Goal: Information Seeking & Learning: Check status

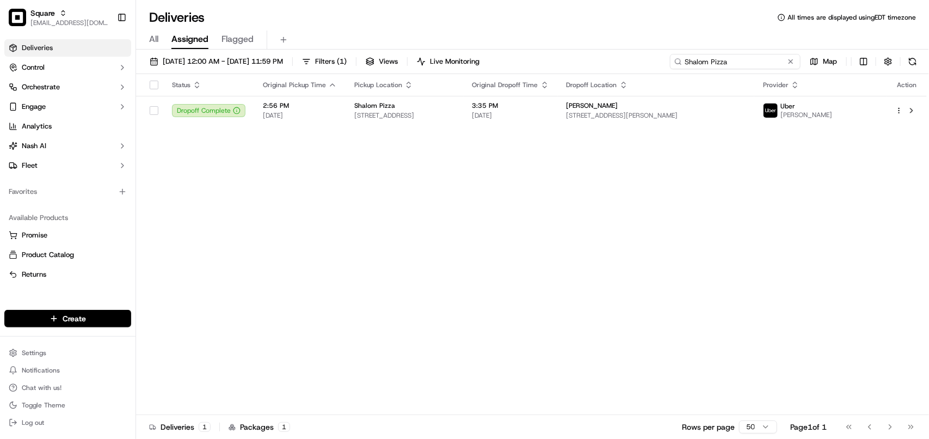
drag, startPoint x: 758, startPoint y: 63, endPoint x: 556, endPoint y: 64, distance: 202.4
click at [531, 64] on div "[DATE] 12:00 AM - [DATE] 11:59 PM Filters ( 1 ) Views Live Monitoring Shalom Pi…" at bounding box center [532, 64] width 793 height 20
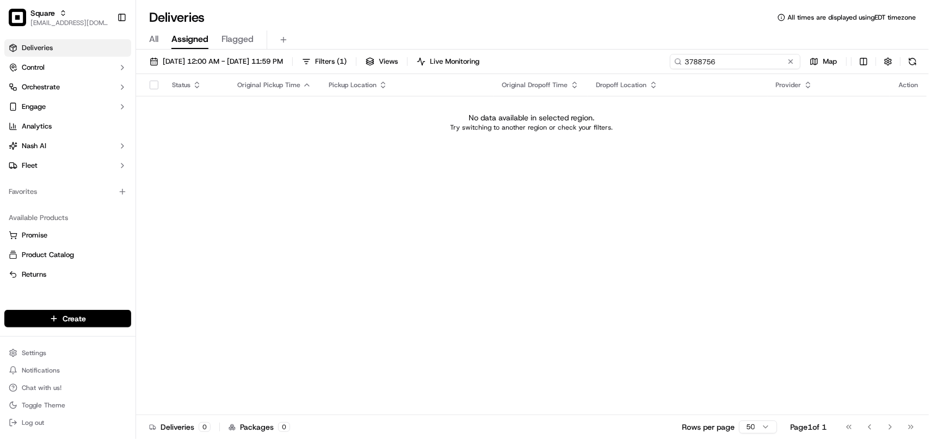
click at [531, 61] on input "3788756" at bounding box center [735, 61] width 131 height 15
click at [531, 63] on input "98788756" at bounding box center [735, 61] width 131 height 15
drag, startPoint x: 698, startPoint y: 64, endPoint x: 735, endPoint y: 69, distance: 36.8
click at [531, 67] on input "98766756" at bounding box center [735, 61] width 131 height 15
click at [531, 60] on input "9878756" at bounding box center [735, 61] width 131 height 15
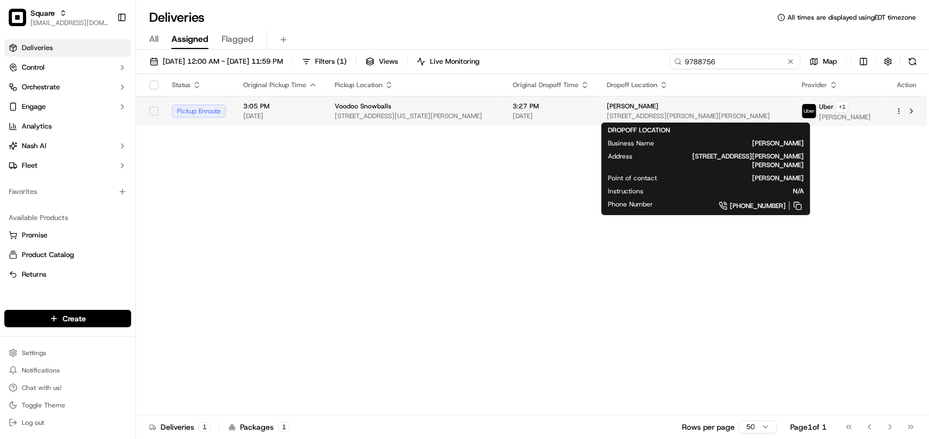
type input "9788756"
click at [531, 121] on td "Rileigh Corkern 29378 S Frost Rd, Livingston, LA 70754, USA" at bounding box center [695, 111] width 195 height 30
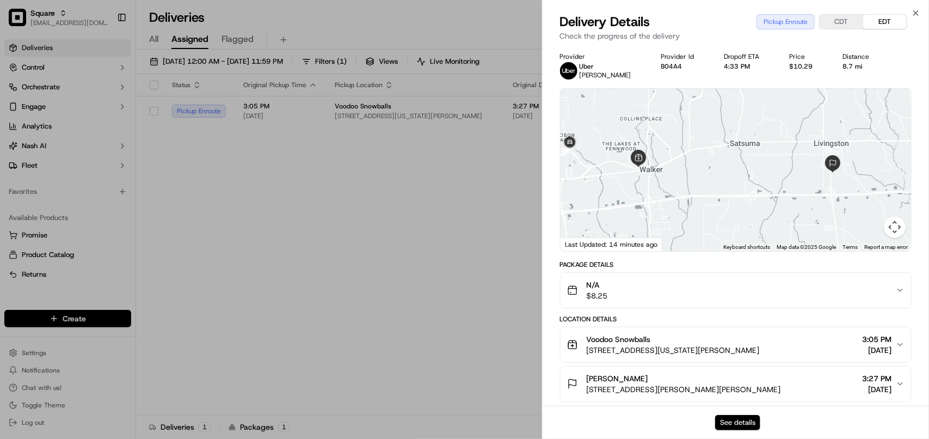
click at [531, 416] on button "See details" at bounding box center [737, 422] width 45 height 15
drag, startPoint x: 289, startPoint y: 230, endPoint x: 282, endPoint y: 219, distance: 13.0
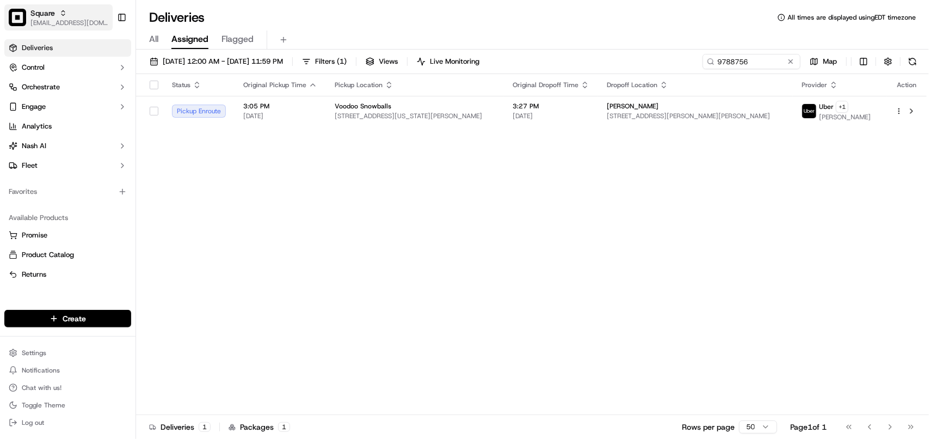
click at [72, 26] on button "Square avaldez@nashhelp.com" at bounding box center [58, 17] width 108 height 26
drag, startPoint x: 221, startPoint y: 15, endPoint x: 75, endPoint y: 4, distance: 147.4
click at [75, 4] on body "Square avaldez@nashhelp.com Toggle Sidebar Deliveries Control Orchestrate Engag…" at bounding box center [464, 219] width 929 height 439
type input "o"
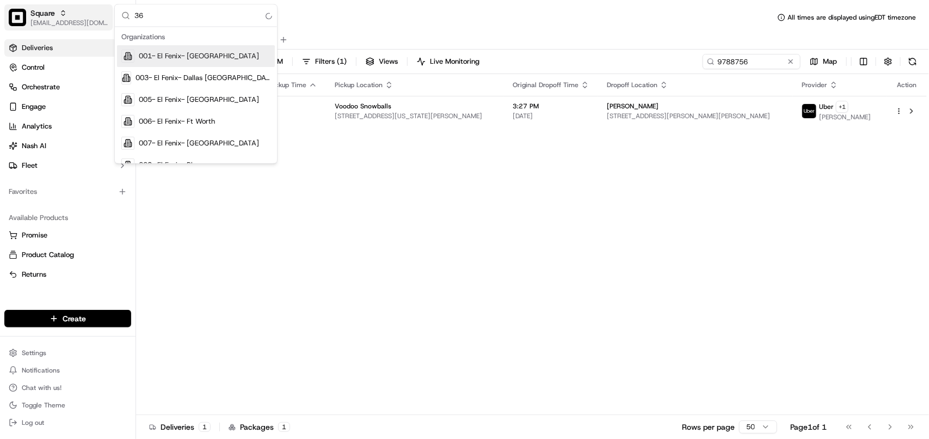
type input "360"
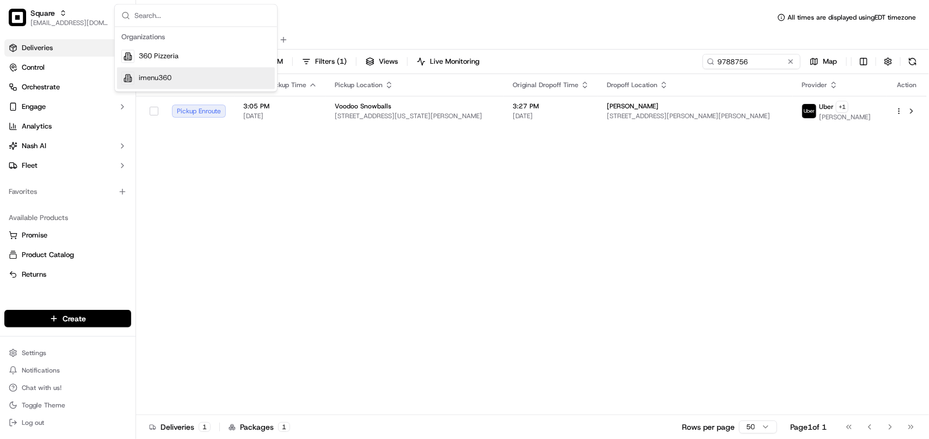
drag, startPoint x: 220, startPoint y: 270, endPoint x: 202, endPoint y: 237, distance: 37.7
click at [219, 269] on div "Status Original Pickup Time Pickup Location Original Dropoff Time Dropoff Locat…" at bounding box center [531, 244] width 791 height 341
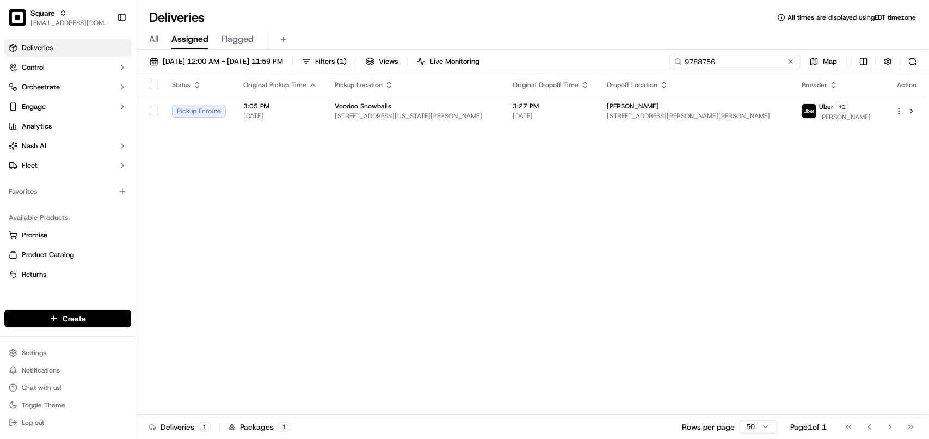
click at [531, 68] on input "9788756" at bounding box center [735, 61] width 131 height 15
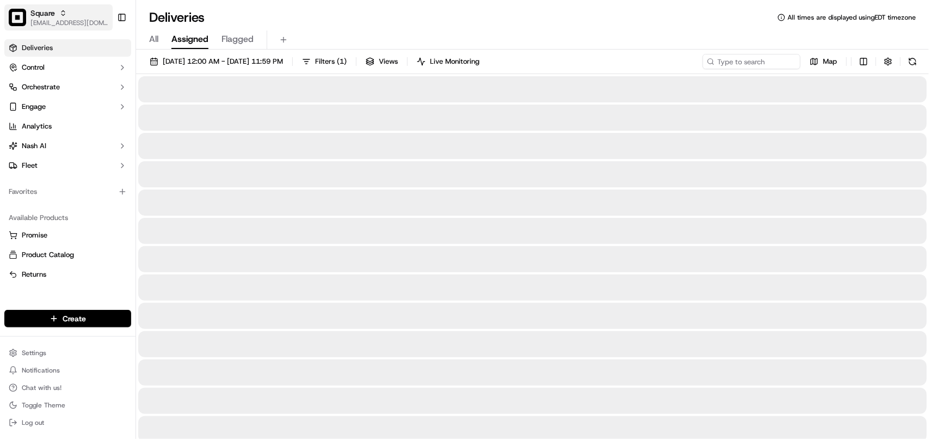
click at [71, 14] on div "Square" at bounding box center [69, 13] width 78 height 11
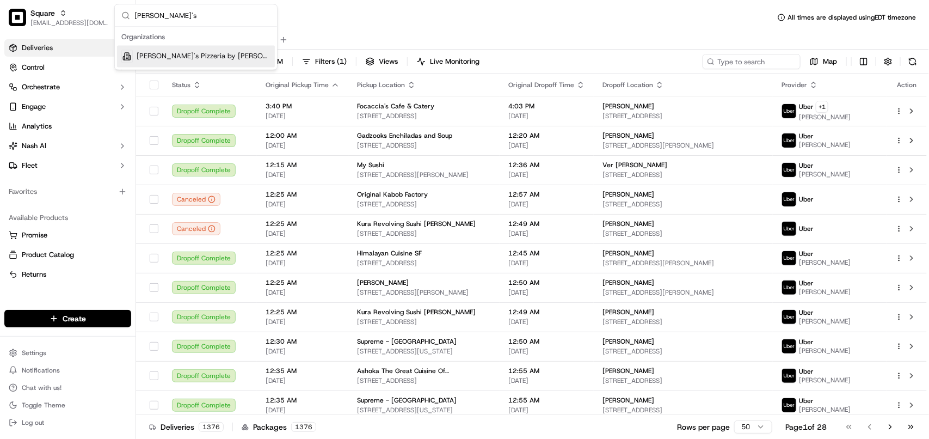
type input "Gino's"
click at [216, 52] on span "Gino's Pizzeria by Maurizio" at bounding box center [203, 57] width 133 height 10
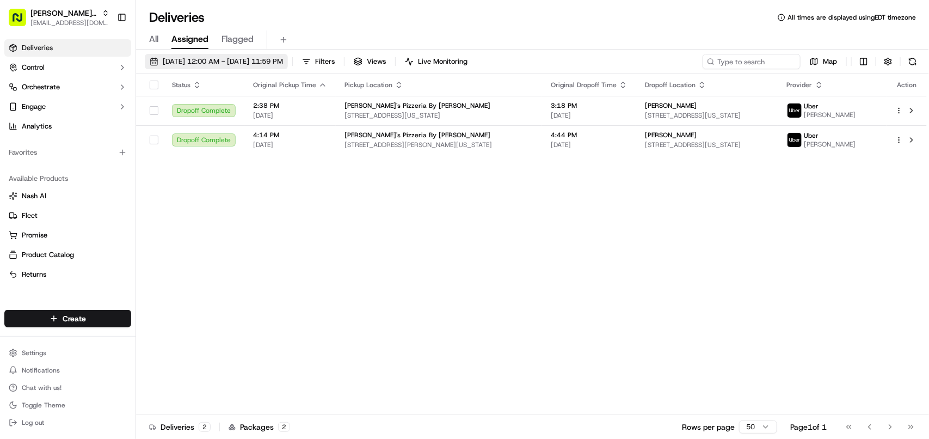
drag, startPoint x: 284, startPoint y: 60, endPoint x: 279, endPoint y: 69, distance: 9.3
click at [283, 60] on span "09/17/2025 12:00 AM - 09/17/2025 11:59 PM" at bounding box center [223, 62] width 120 height 10
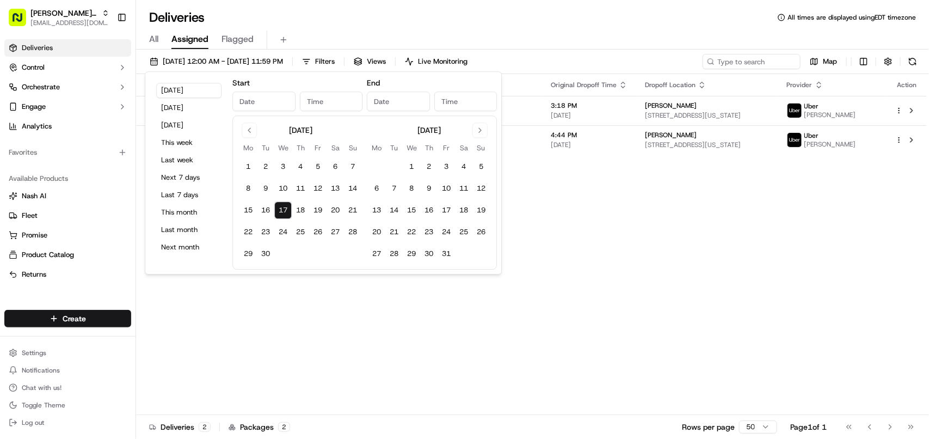
type input "Sep 17, 2025"
type input "12:00 AM"
type input "Sep 17, 2025"
type input "11:59 PM"
click at [194, 90] on button "Today" at bounding box center [188, 90] width 65 height 15
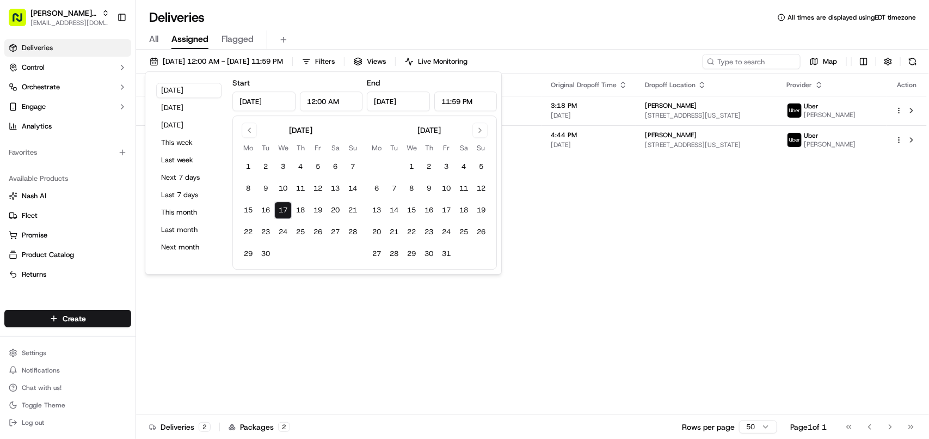
drag, startPoint x: 615, startPoint y: 267, endPoint x: 604, endPoint y: 263, distance: 12.0
click at [531, 266] on div "Status Original Pickup Time Pickup Location Original Dropoff Time Dropoff Locat…" at bounding box center [531, 244] width 791 height 341
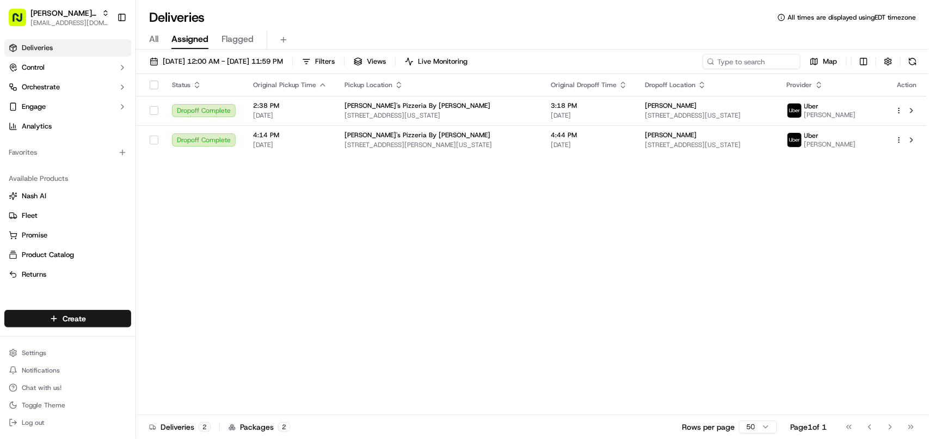
click at [531, 240] on div "Status Original Pickup Time Pickup Location Original Dropoff Time Dropoff Locat…" at bounding box center [531, 244] width 791 height 341
click at [531, 144] on span "[DATE]" at bounding box center [589, 144] width 77 height 9
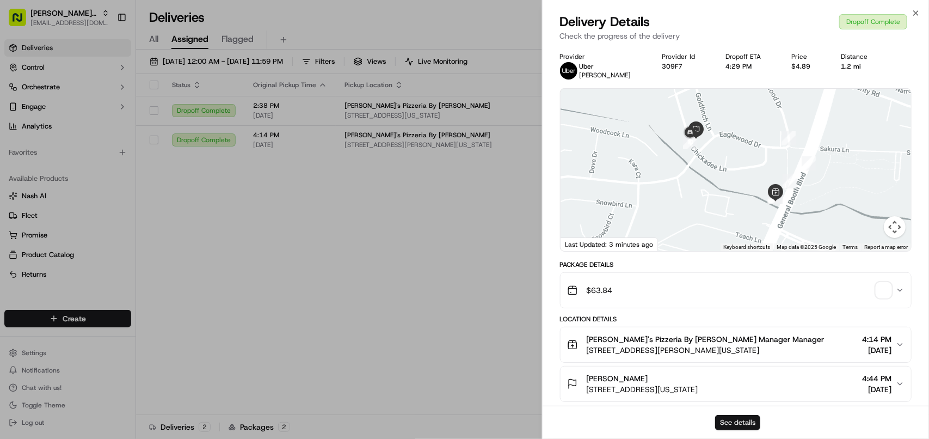
click at [531, 416] on button "See details" at bounding box center [737, 422] width 45 height 15
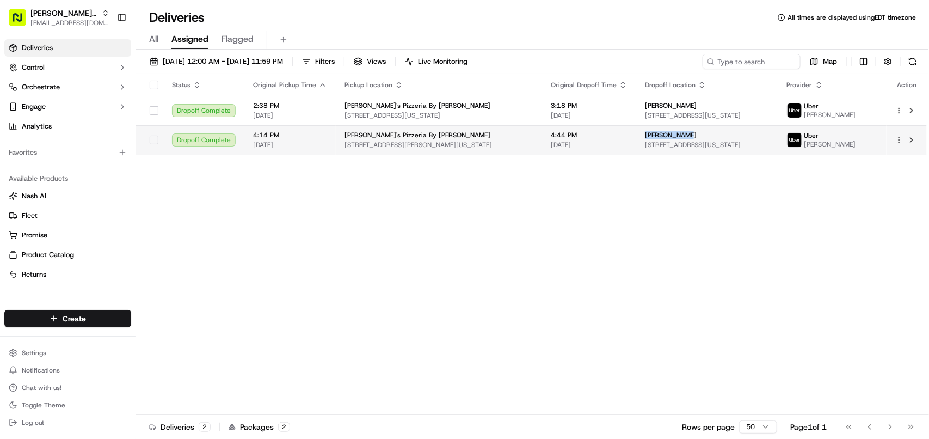
copy span "Andrea Simek"
click at [531, 136] on body "Gino's Pizzeria by Maurizio avaldez@nashhelp.com Toggle Sidebar Deliveries Cont…" at bounding box center [464, 219] width 929 height 439
click at [531, 61] on input at bounding box center [735, 61] width 131 height 15
paste input "Andrea Simek"
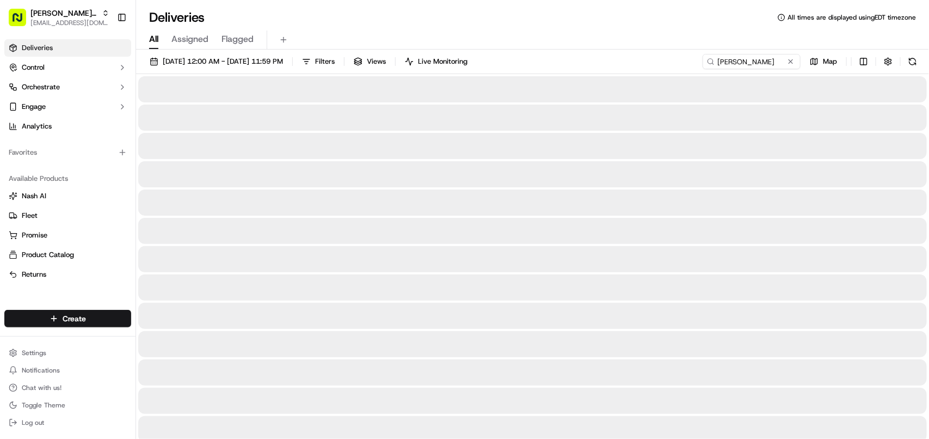
click at [151, 37] on span "All" at bounding box center [153, 39] width 9 height 13
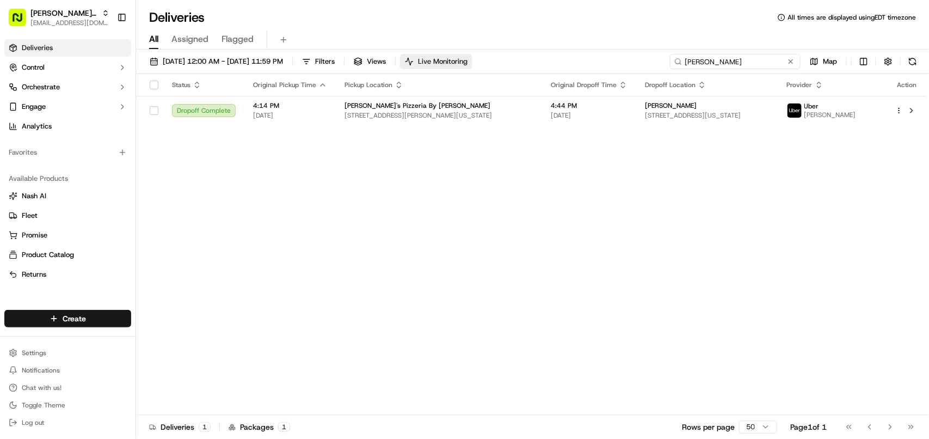
drag, startPoint x: 769, startPoint y: 63, endPoint x: 476, endPoint y: 63, distance: 292.8
click at [476, 63] on div "09/17/2025 12:00 AM - 09/17/2025 11:59 PM Filters Views Live Monitoring Andrea …" at bounding box center [532, 64] width 793 height 20
drag, startPoint x: 503, startPoint y: 286, endPoint x: 447, endPoint y: 189, distance: 111.7
click at [496, 263] on div "Status Original Pickup Time Pickup Location Original Dropoff Time Dropoff Locat…" at bounding box center [531, 244] width 791 height 341
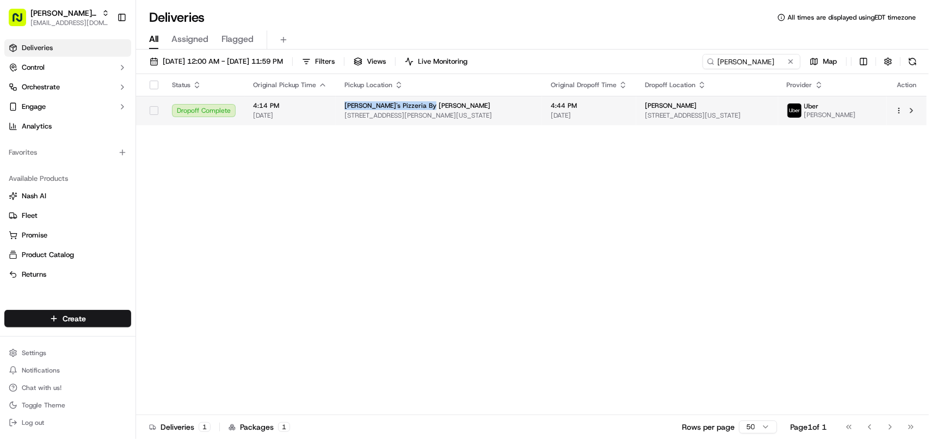
copy span "Gino's Pizzeria By Maurizio"
drag, startPoint x: 430, startPoint y: 104, endPoint x: 340, endPoint y: 104, distance: 90.3
click at [340, 104] on td "Gino's Pizzeria By Maurizio 1479 General Booth Blvd, # 102, Virginia Beach, VA …" at bounding box center [439, 110] width 206 height 29
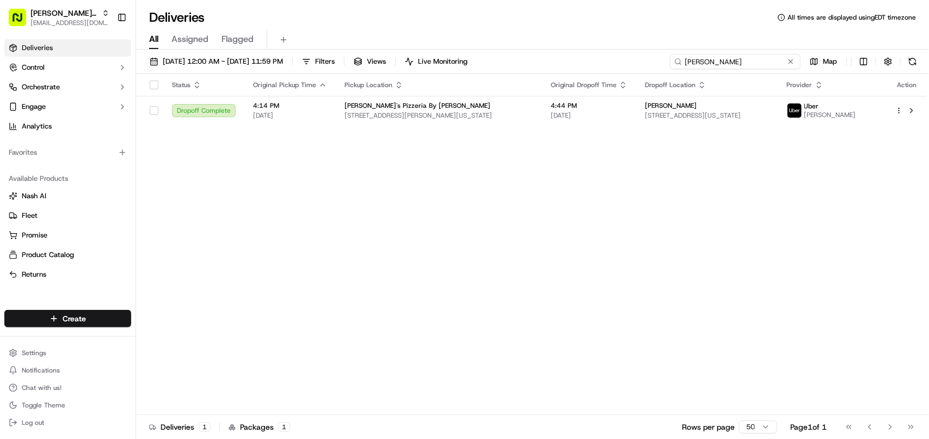
drag, startPoint x: 772, startPoint y: 66, endPoint x: 549, endPoint y: 66, distance: 223.1
click at [531, 66] on div "09/17/2025 12:00 AM - 09/17/2025 11:59 PM Filters Views Live Monitoring Andrea …" at bounding box center [532, 64] width 793 height 20
paste input "Gino's Pizzeria By Maurizio"
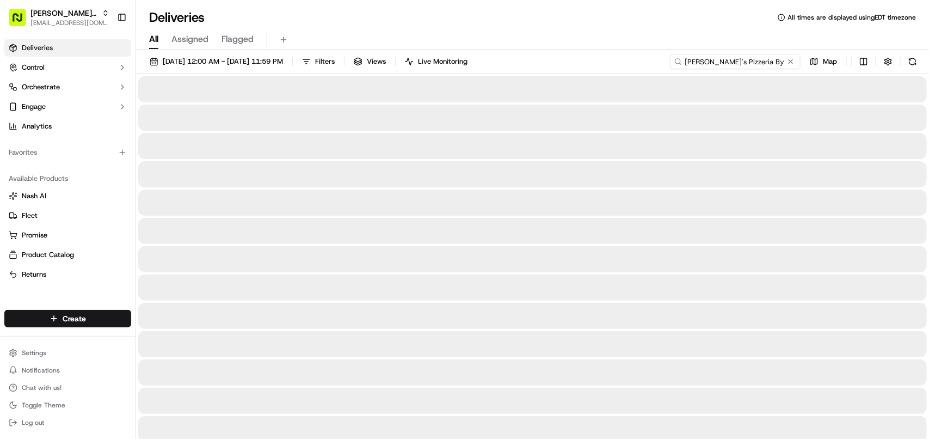
type input "Gino's Pizzeria By Maurizio"
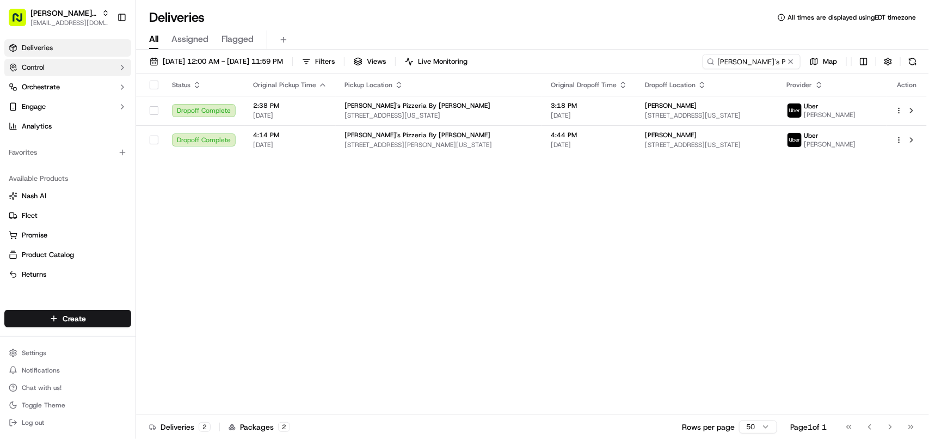
click at [97, 64] on button "Control" at bounding box center [67, 67] width 127 height 17
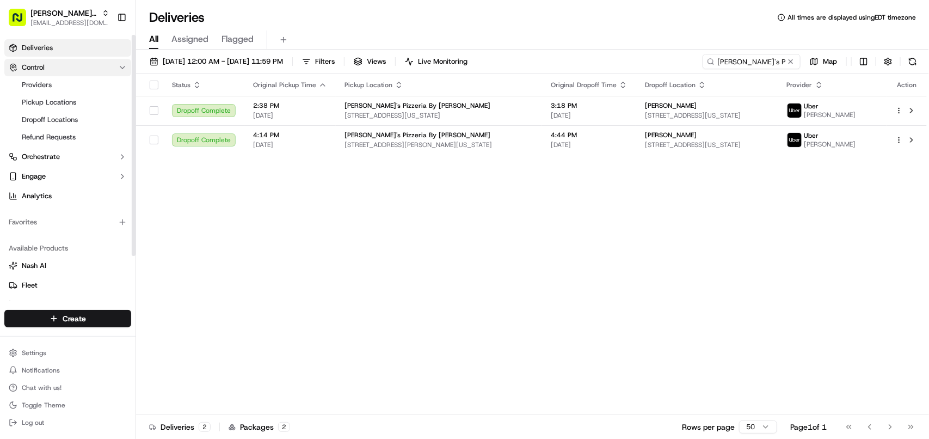
click at [97, 64] on button "Control" at bounding box center [67, 67] width 127 height 17
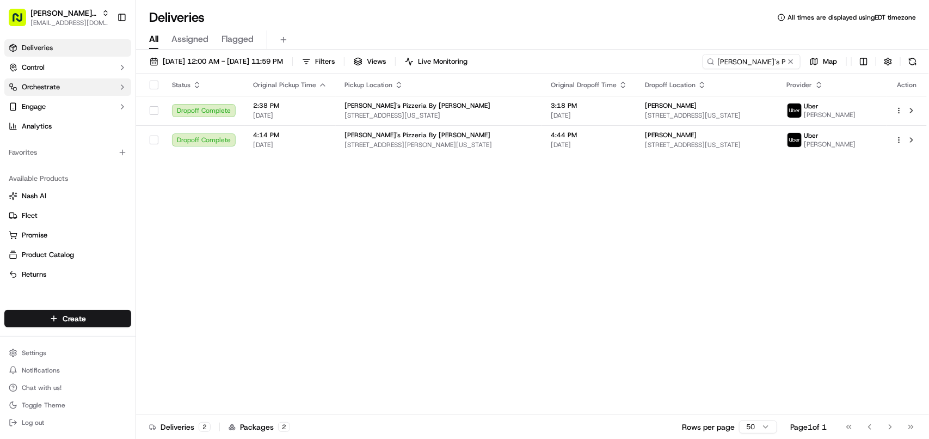
click at [99, 91] on button "Orchestrate" at bounding box center [67, 86] width 127 height 17
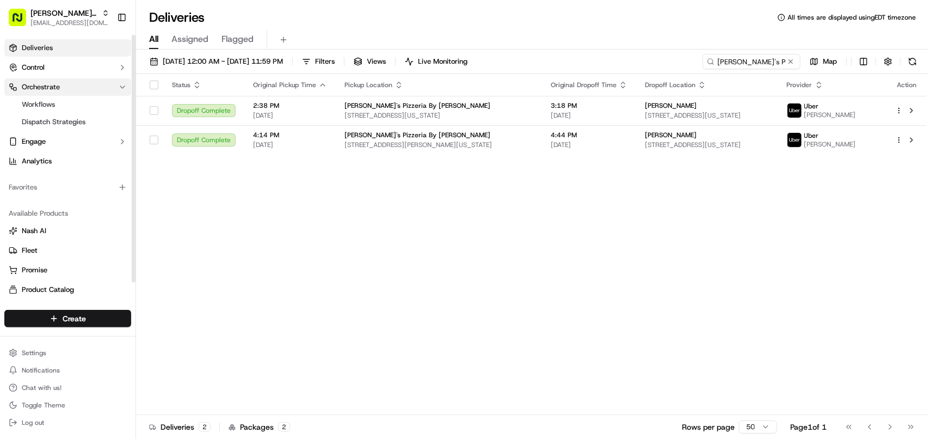
click at [99, 91] on button "Orchestrate" at bounding box center [67, 86] width 127 height 17
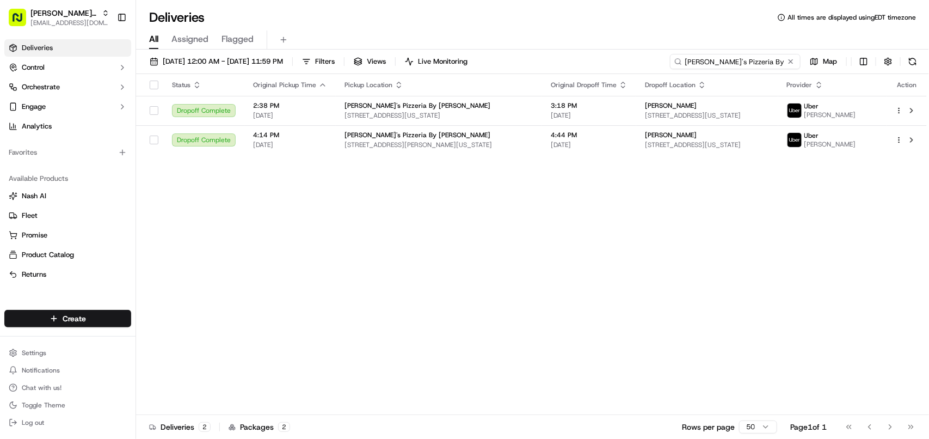
click at [531, 64] on input "Gino's Pizzeria By Maurizio" at bounding box center [735, 61] width 131 height 15
click at [531, 276] on div "Status Original Pickup Time Pickup Location Original Dropoff Time Dropoff Locat…" at bounding box center [531, 244] width 791 height 341
click at [88, 23] on span "[EMAIL_ADDRESS][DOMAIN_NAME]" at bounding box center [69, 23] width 79 height 9
type input "Pate"
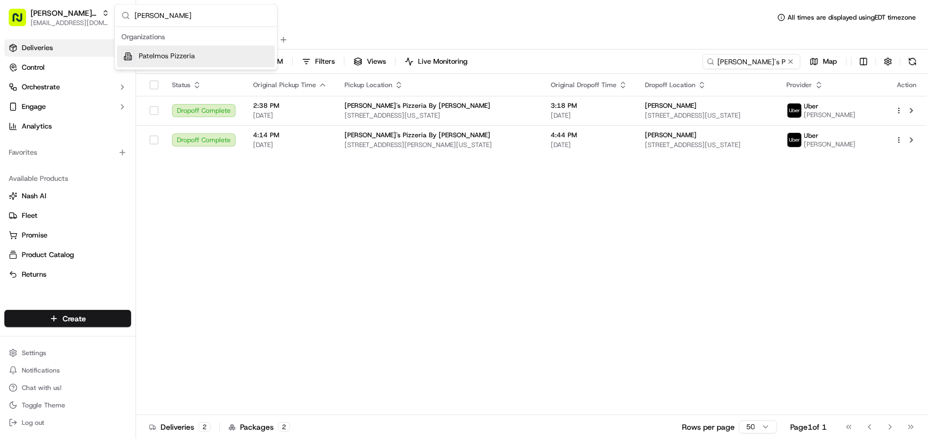
click at [192, 55] on span "Patelmos Pizzeria" at bounding box center [167, 57] width 56 height 10
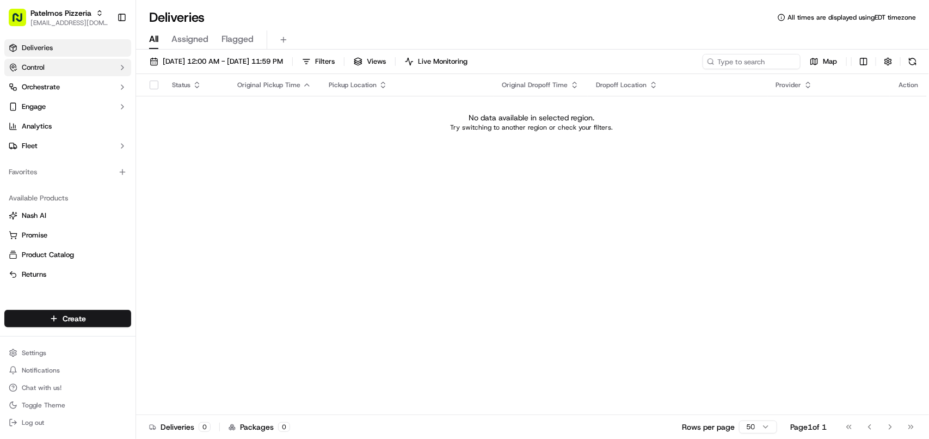
click at [121, 66] on icon "button" at bounding box center [122, 67] width 2 height 4
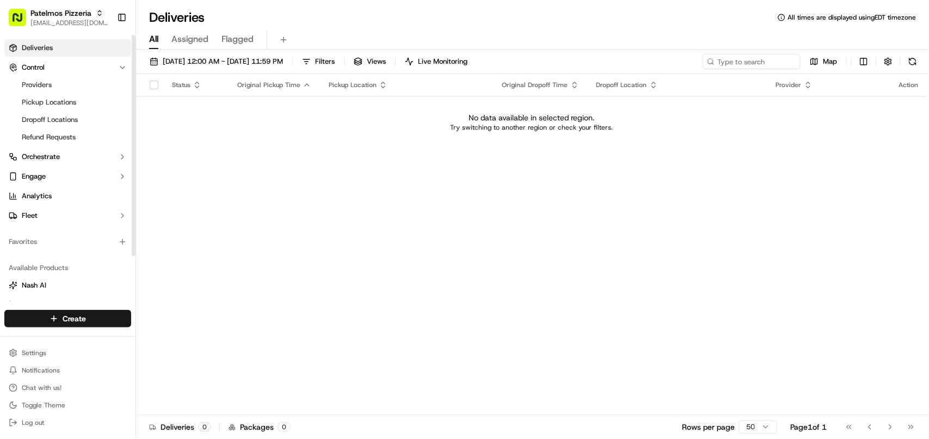
click at [321, 168] on div "Status Original Pickup Time Pickup Location Original Dropoff Time Dropoff Locat…" at bounding box center [531, 244] width 791 height 341
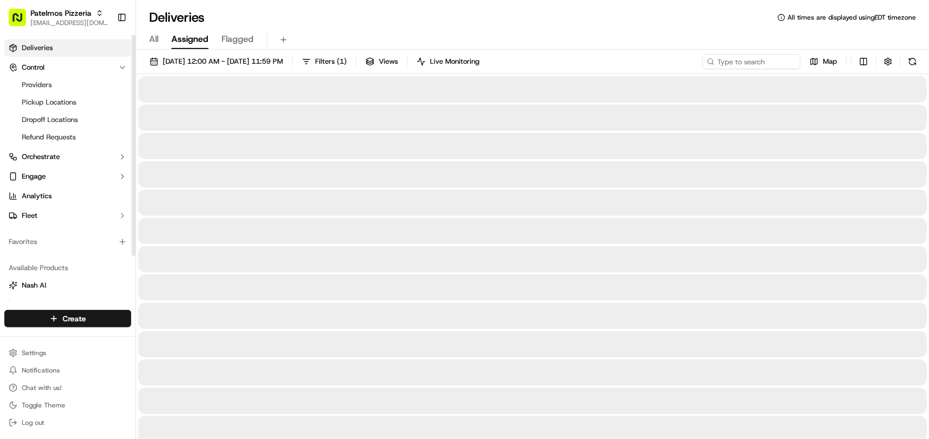
click at [190, 36] on span "Assigned" at bounding box center [189, 39] width 37 height 13
click at [241, 36] on span "Flagged" at bounding box center [237, 39] width 32 height 13
click at [175, 39] on span "Assigned" at bounding box center [189, 39] width 37 height 13
click at [145, 39] on div "All Assigned Flagged" at bounding box center [532, 39] width 793 height 19
click at [156, 40] on span "All" at bounding box center [153, 39] width 9 height 13
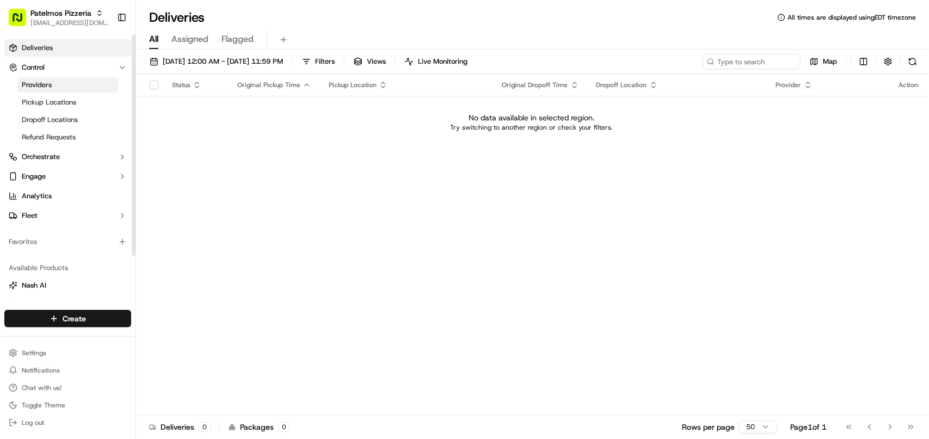
click at [41, 84] on span "Providers" at bounding box center [37, 85] width 30 height 10
click at [63, 46] on link "Deliveries" at bounding box center [67, 47] width 127 height 17
click at [233, 60] on span "09/17/2025 12:00 AM - 09/17/2025 11:59 PM" at bounding box center [223, 62] width 120 height 10
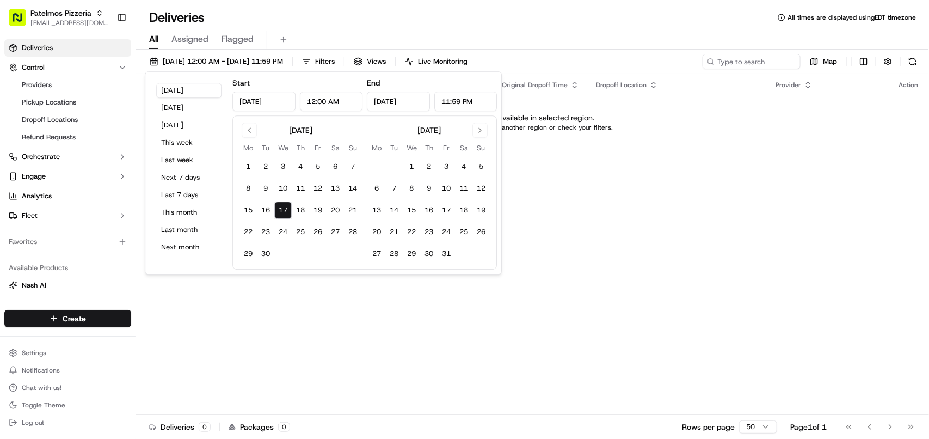
click at [171, 80] on div "Today Yesterday Tomorrow This week Last week Next 7 days Last 7 days This month…" at bounding box center [189, 172] width 78 height 193
click at [158, 90] on button "Today" at bounding box center [188, 90] width 65 height 15
click at [531, 222] on div "Status Original Pickup Time Pickup Location Original Dropoff Time Dropoff Locat…" at bounding box center [531, 244] width 791 height 341
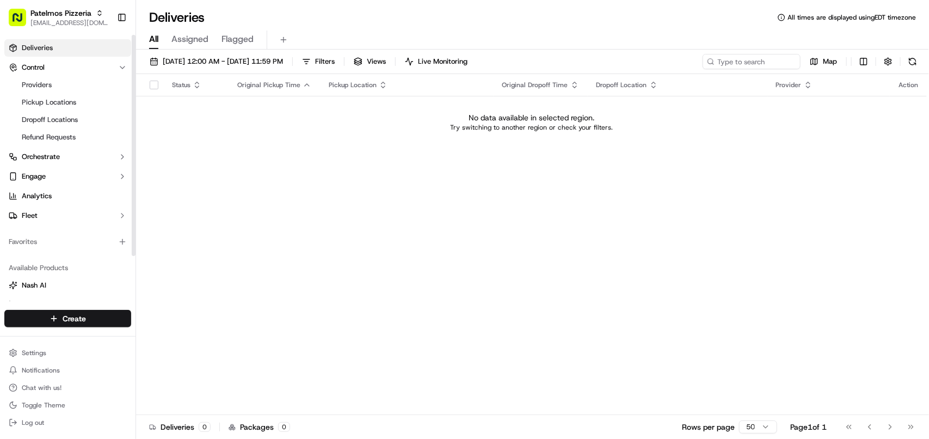
click at [487, 178] on div "Status Original Pickup Time Pickup Location Original Dropoff Time Dropoff Locat…" at bounding box center [531, 244] width 791 height 341
click at [531, 70] on div "09/17/2025 12:00 AM - 09/17/2025 11:59 PM Filters Views Live Monitoring Map" at bounding box center [532, 64] width 793 height 20
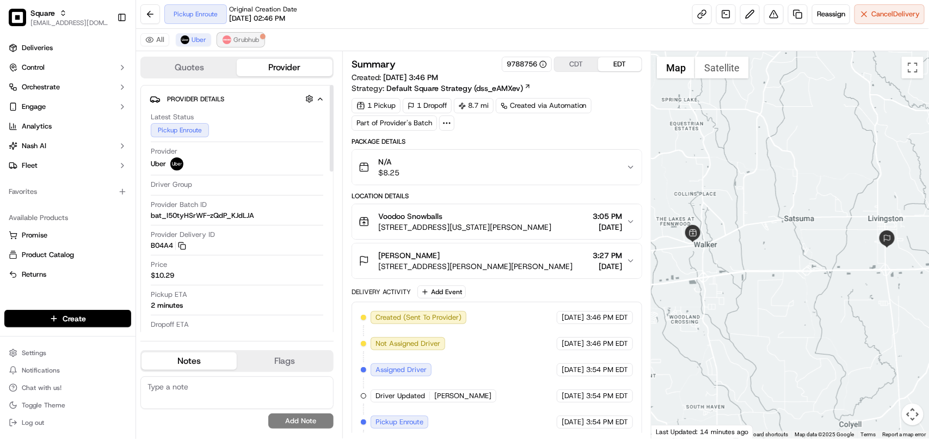
drag, startPoint x: 245, startPoint y: 40, endPoint x: 210, endPoint y: 46, distance: 36.5
click at [243, 40] on span "Grubhub" at bounding box center [246, 39] width 26 height 9
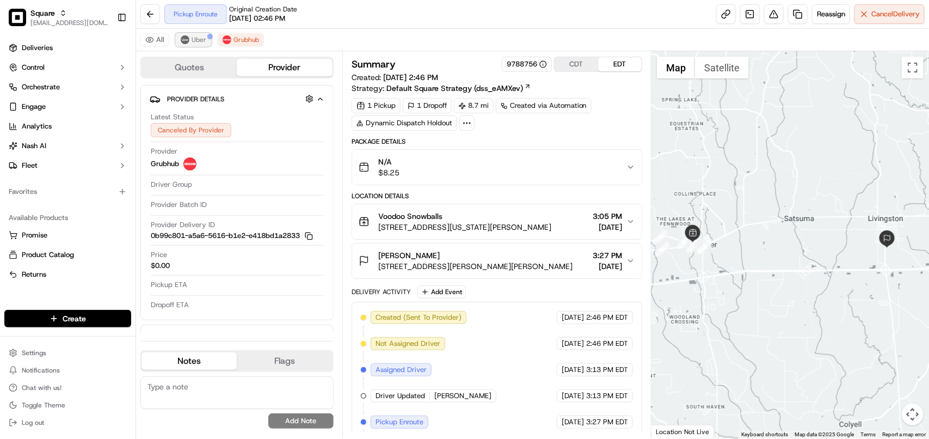
click at [208, 42] on button "Uber" at bounding box center [193, 39] width 35 height 13
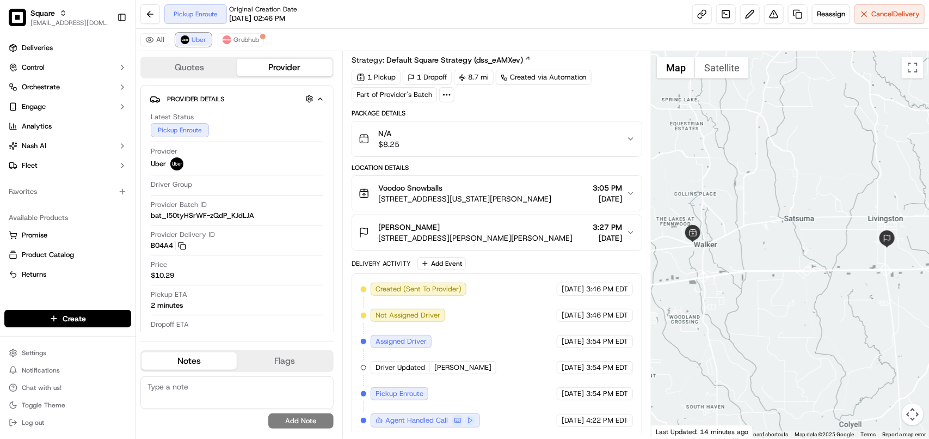
scroll to position [35, 0]
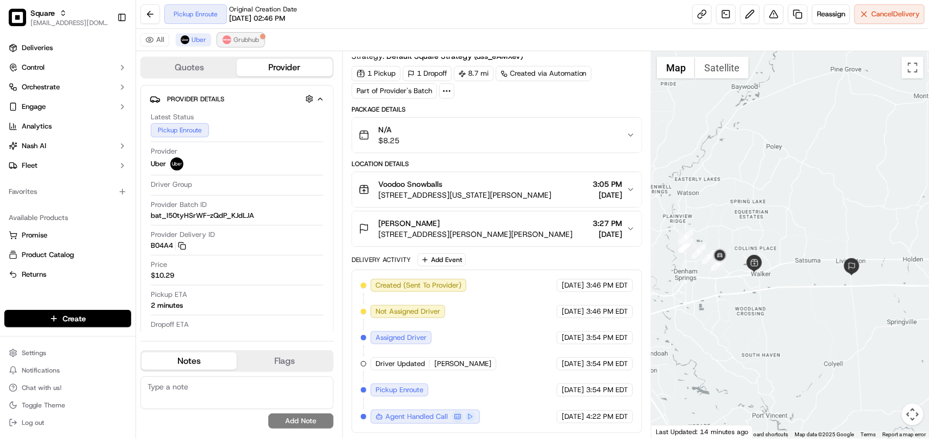
click at [257, 37] on span "Grubhub" at bounding box center [246, 39] width 26 height 9
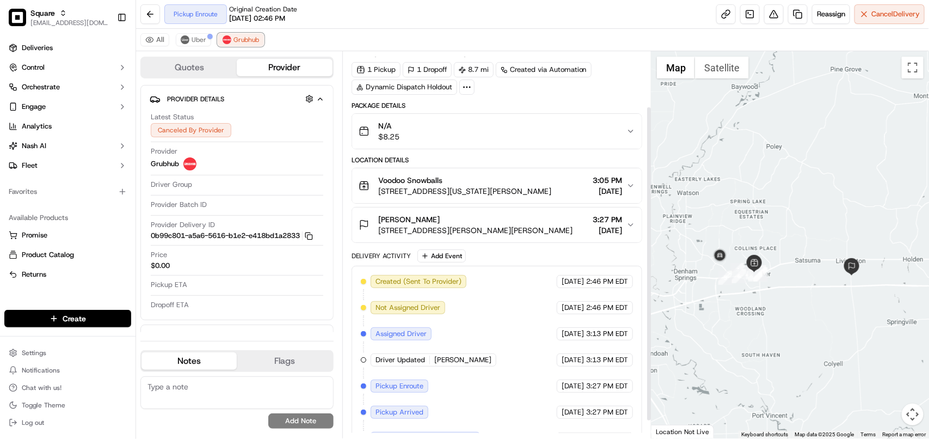
scroll to position [68, 0]
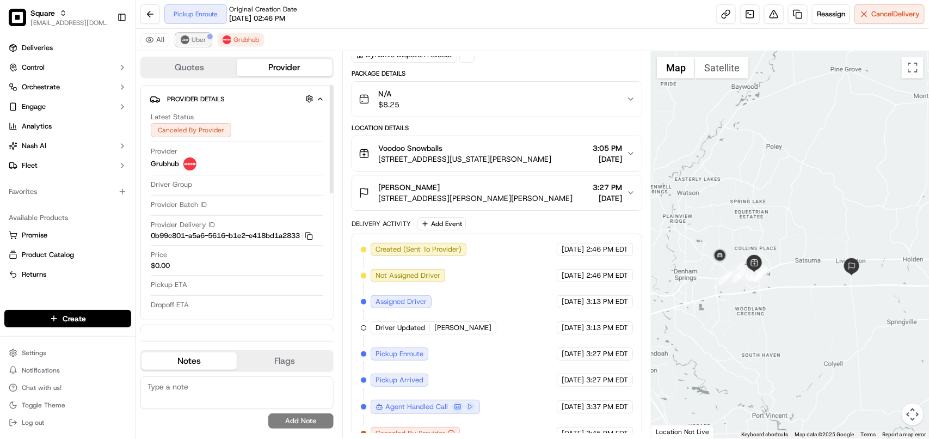
click at [197, 41] on span "Uber" at bounding box center [199, 39] width 15 height 9
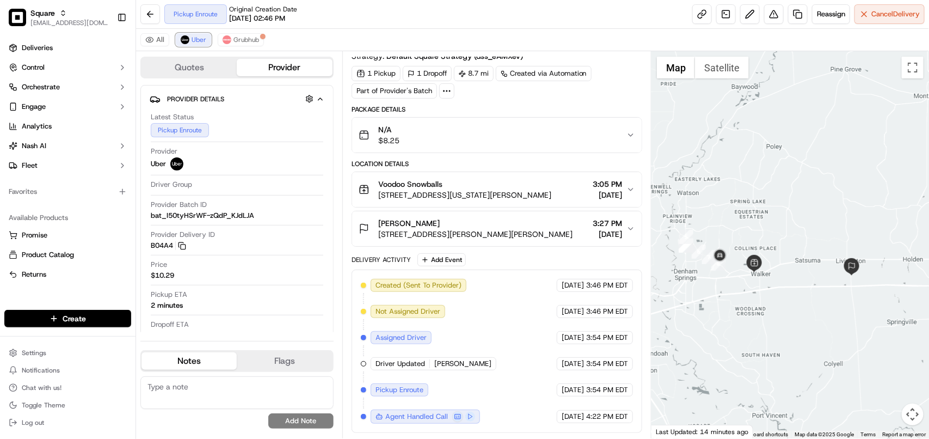
scroll to position [35, 0]
click at [245, 34] on button "Grubhub" at bounding box center [241, 39] width 46 height 13
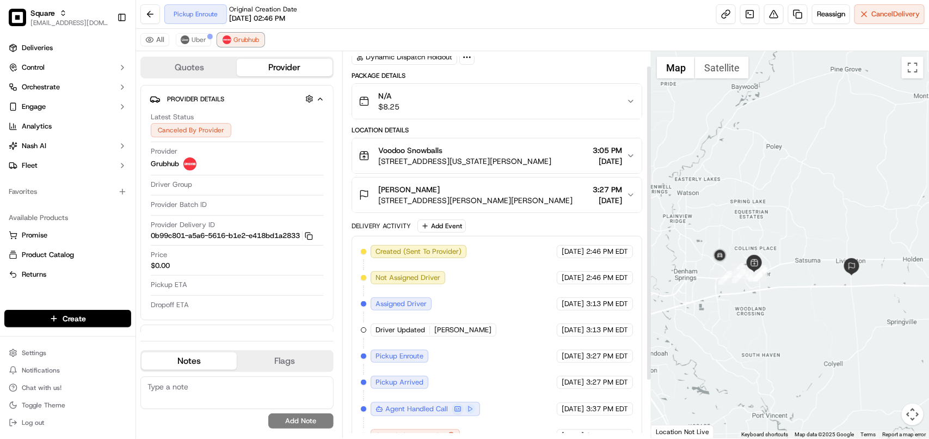
scroll to position [68, 0]
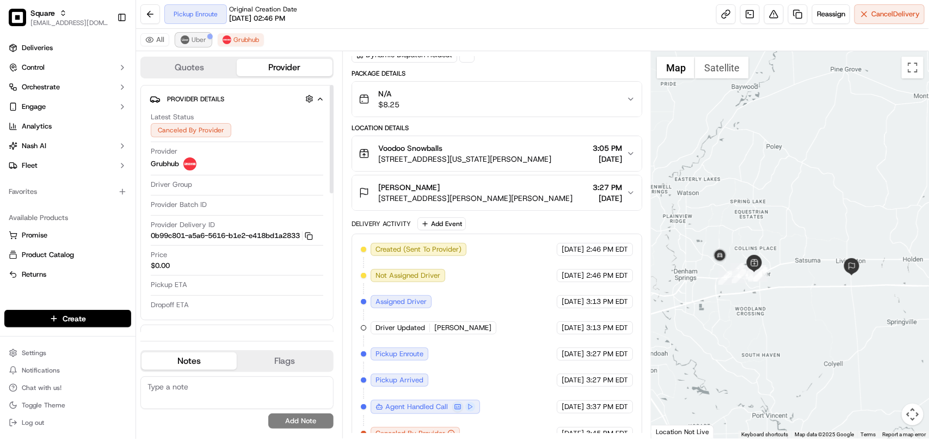
click at [197, 36] on span "Uber" at bounding box center [199, 39] width 15 height 9
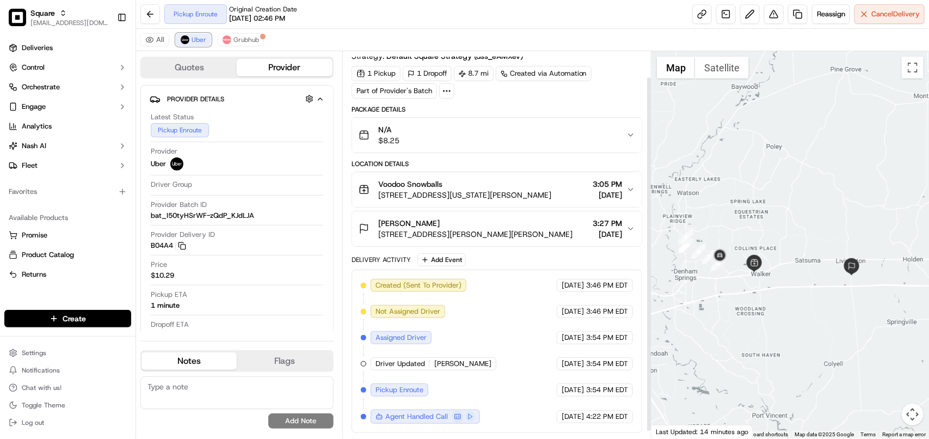
scroll to position [35, 0]
drag, startPoint x: 192, startPoint y: 387, endPoint x: 197, endPoint y: 388, distance: 5.5
click at [192, 387] on textarea at bounding box center [236, 392] width 193 height 33
paste textarea "**Caller: Information: Merchant **Reason for calling: Delivery details **Reso: …"
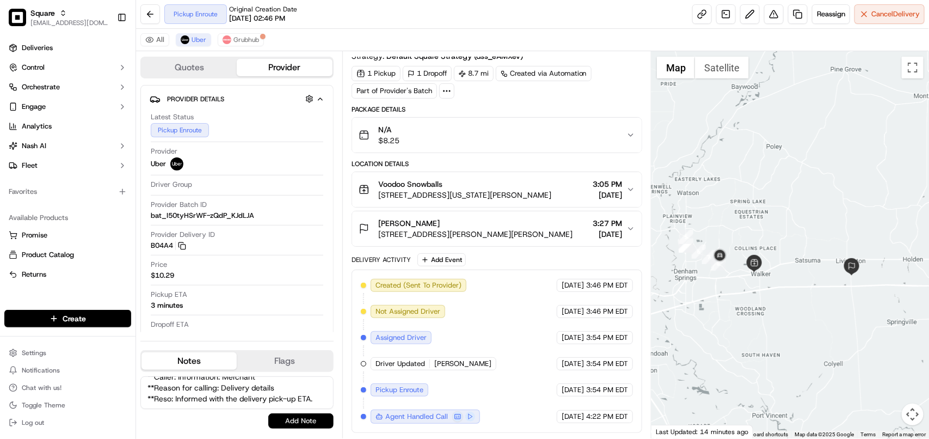
type textarea "**Caller: Information: Merchant **Reason for calling: Delivery details **Reso: …"
click at [286, 415] on button "Add Note" at bounding box center [300, 420] width 65 height 15
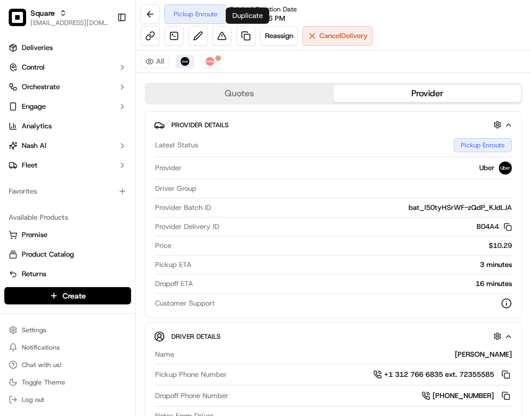
scroll to position [0, 0]
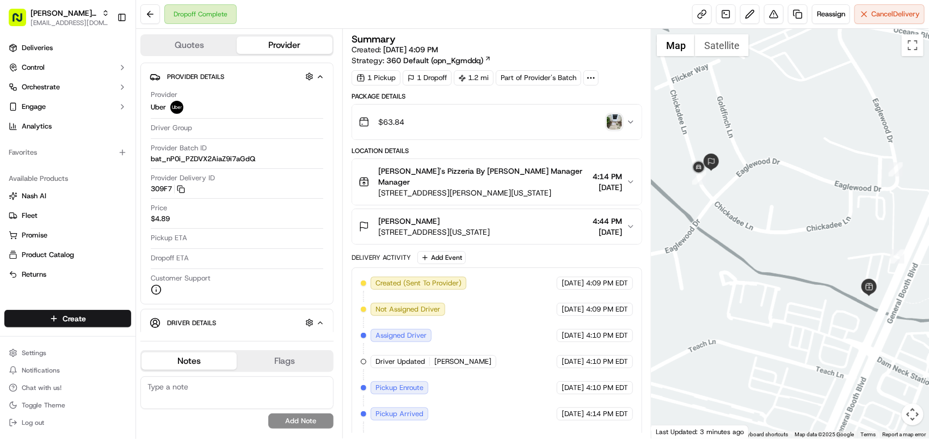
click at [618, 172] on span "4:14 PM" at bounding box center [607, 176] width 29 height 11
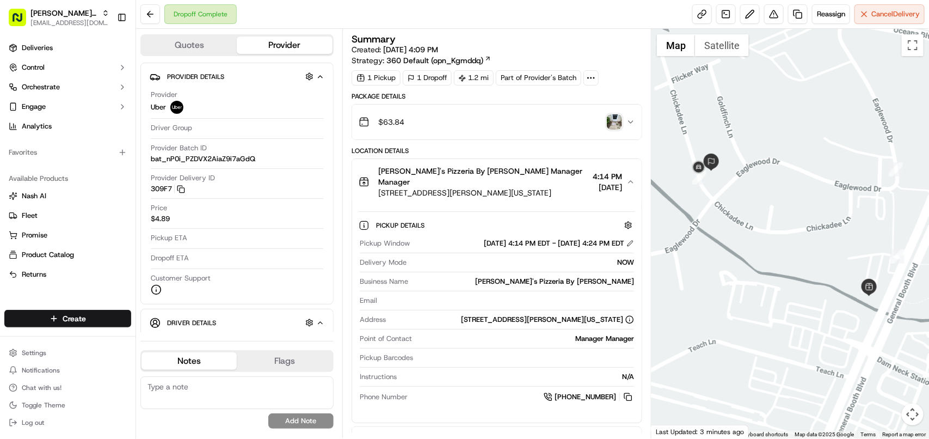
click at [617, 171] on span "4:14 PM" at bounding box center [607, 176] width 29 height 11
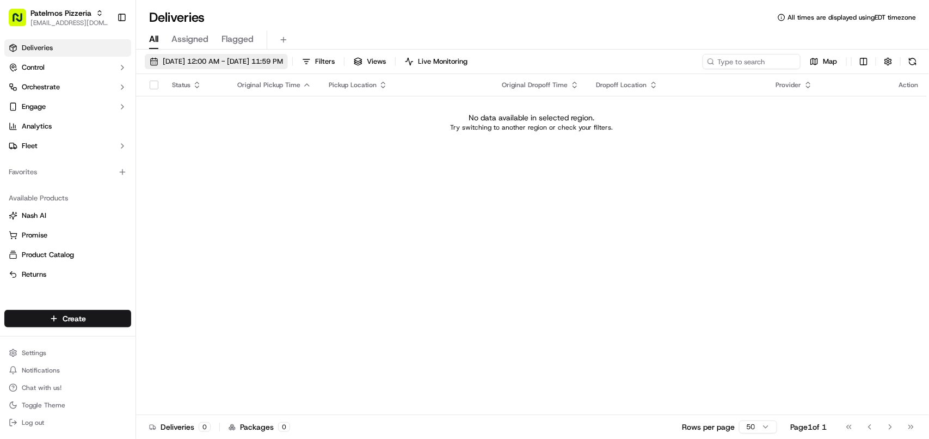
click at [254, 61] on span "[DATE] 12:00 AM - [DATE] 11:59 PM" at bounding box center [223, 62] width 120 height 10
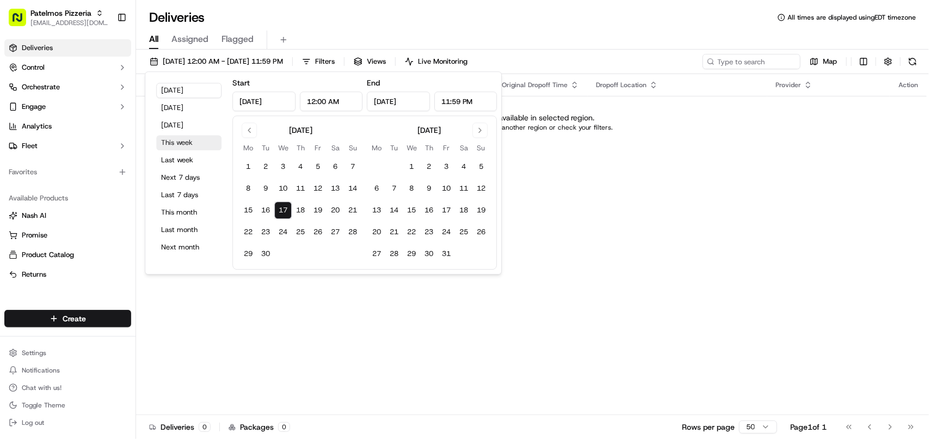
click at [183, 143] on button "This week" at bounding box center [188, 142] width 65 height 15
type input "Sep 15, 2025"
type input "Sep 21, 2025"
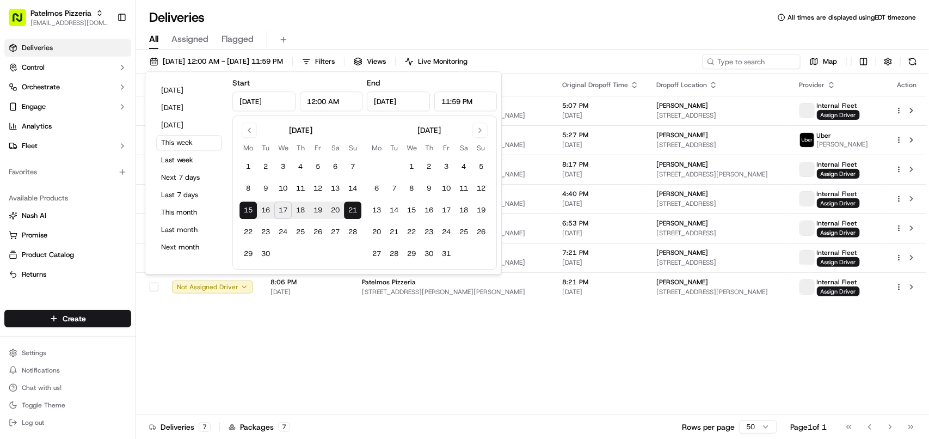
click at [676, 362] on div "Status Original Pickup Time Pickup Location Original Dropoff Time Dropoff Locat…" at bounding box center [531, 244] width 791 height 341
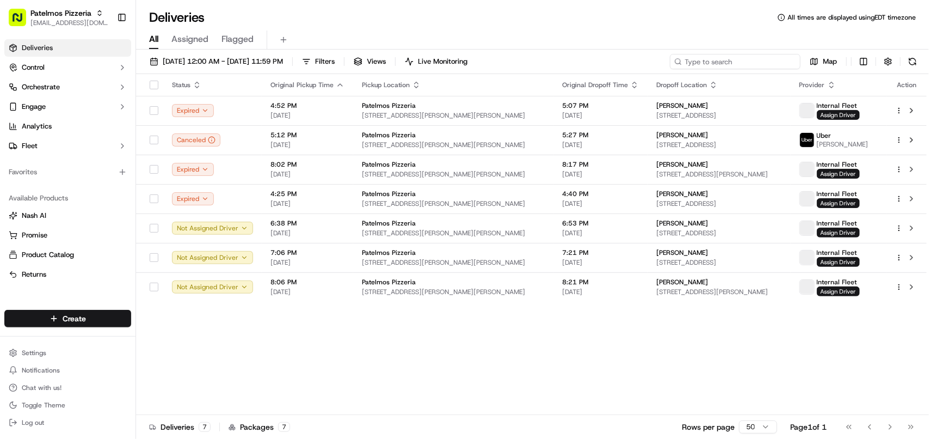
click at [744, 61] on input at bounding box center [735, 61] width 131 height 15
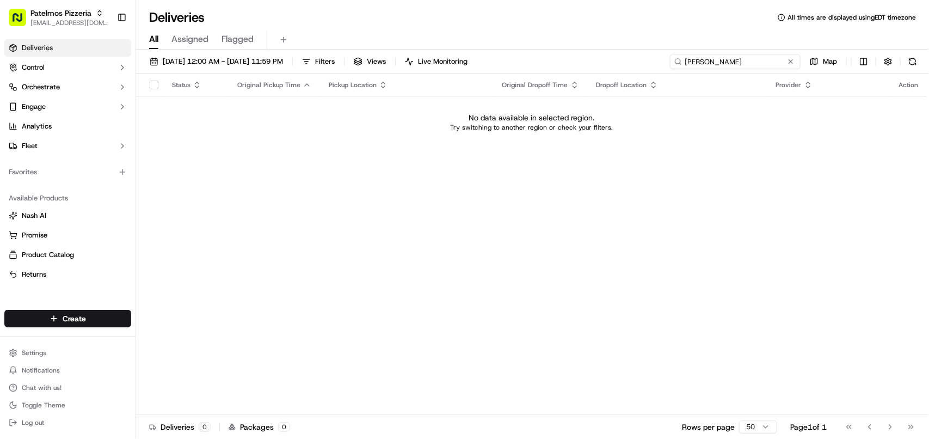
type input "Leicht"
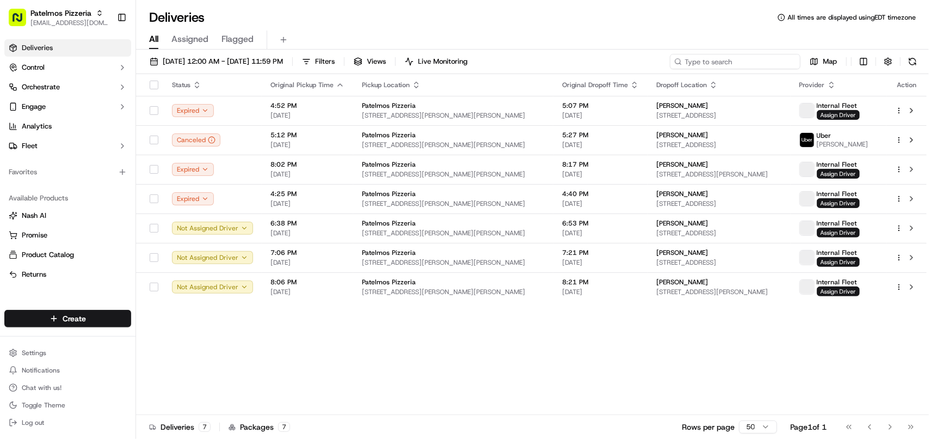
click at [746, 58] on input at bounding box center [735, 61] width 131 height 15
click at [195, 63] on span "09/15/2025 12:00 AM - 09/21/2025 11:59 PM" at bounding box center [223, 62] width 120 height 10
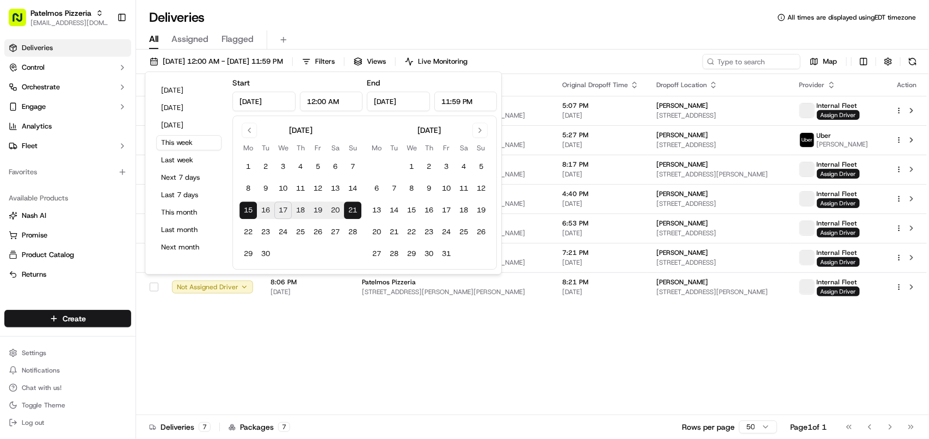
click at [494, 339] on div "Status Original Pickup Time Pickup Location Original Dropoff Time Dropoff Locat…" at bounding box center [531, 244] width 791 height 341
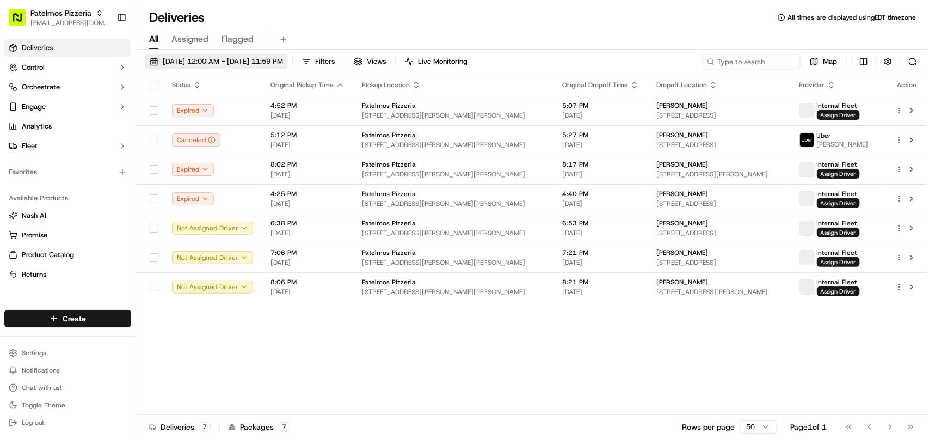
click at [283, 57] on span "09/15/2025 12:00 AM - 09/21/2025 11:59 PM" at bounding box center [223, 62] width 120 height 10
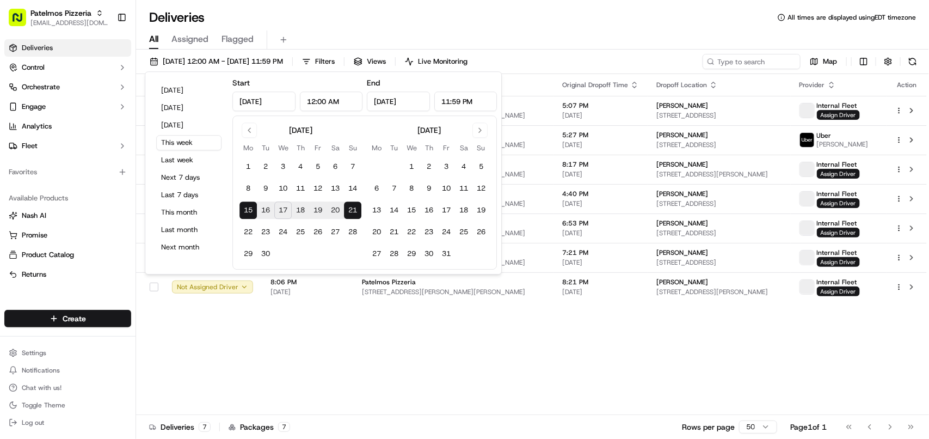
click at [643, 335] on div "Status Original Pickup Time Pickup Location Original Dropoff Time Dropoff Locat…" at bounding box center [531, 244] width 791 height 341
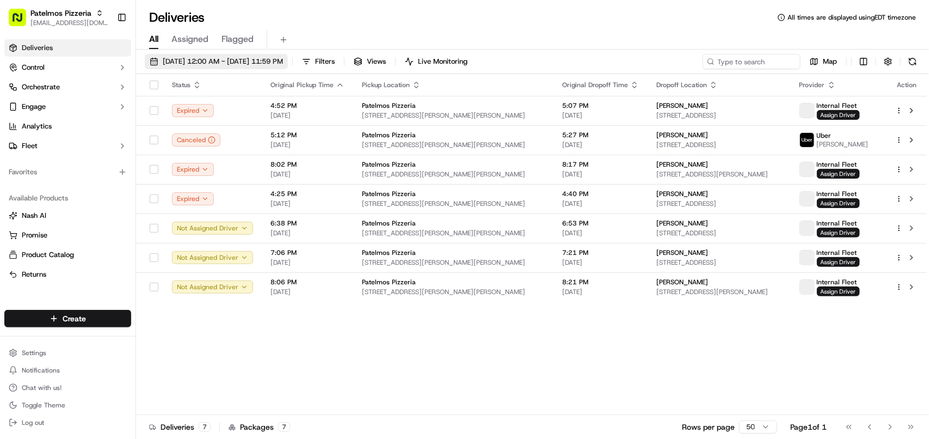
click at [234, 59] on span "09/15/2025 12:00 AM - 09/21/2025 11:59 PM" at bounding box center [223, 62] width 120 height 10
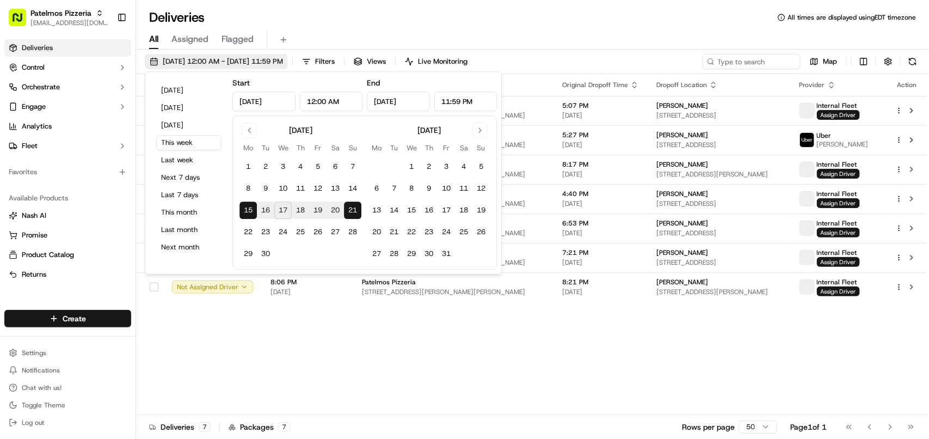
click at [234, 59] on span "09/15/2025 12:00 AM - 09/21/2025 11:59 PM" at bounding box center [223, 62] width 120 height 10
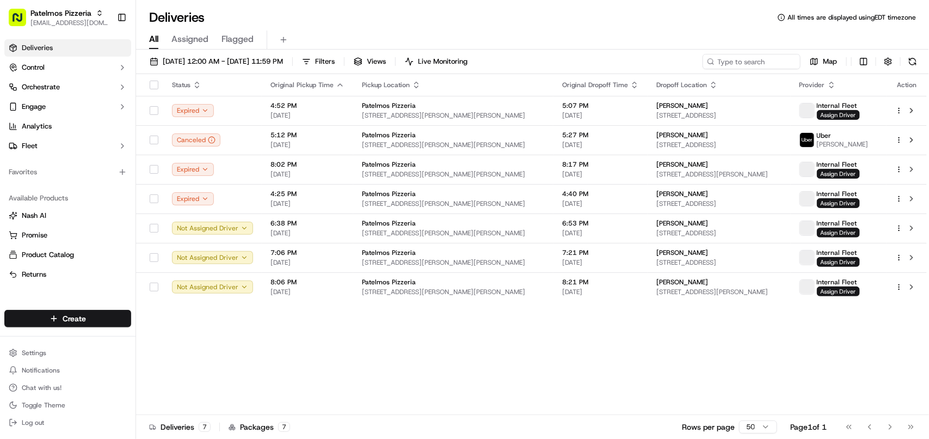
click at [635, 343] on div "Status Original Pickup Time Pickup Location Original Dropoff Time Dropoff Locat…" at bounding box center [531, 244] width 791 height 341
click at [60, 66] on button "Control" at bounding box center [67, 67] width 127 height 17
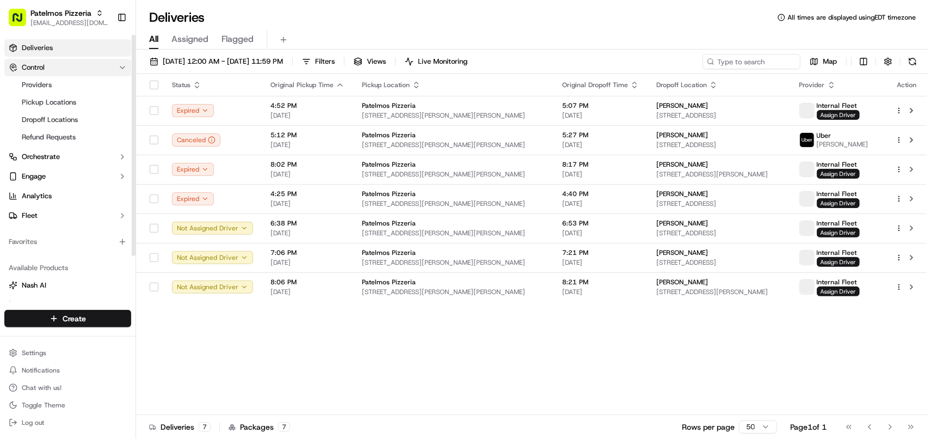
click at [60, 66] on button "Control" at bounding box center [67, 67] width 127 height 17
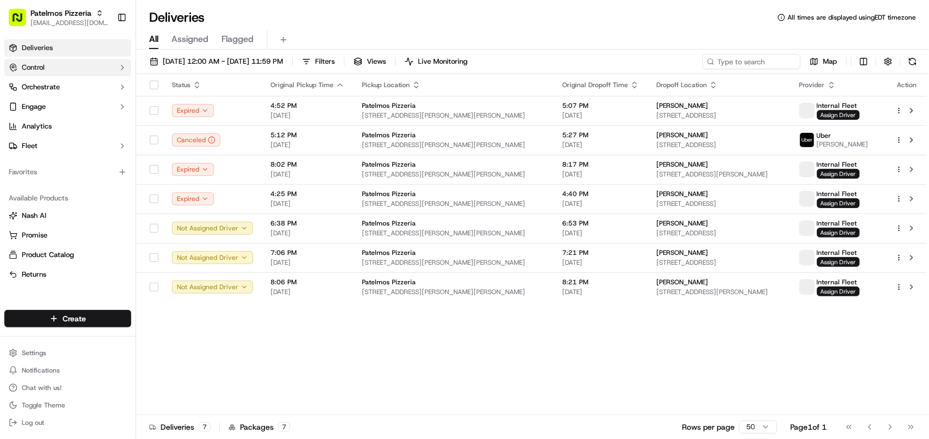
click at [60, 66] on button "Control" at bounding box center [67, 67] width 127 height 17
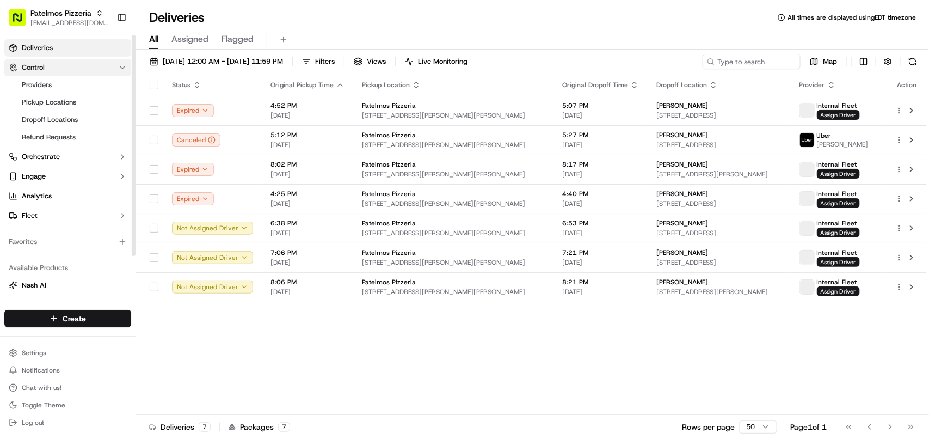
click at [58, 65] on button "Control" at bounding box center [67, 67] width 127 height 17
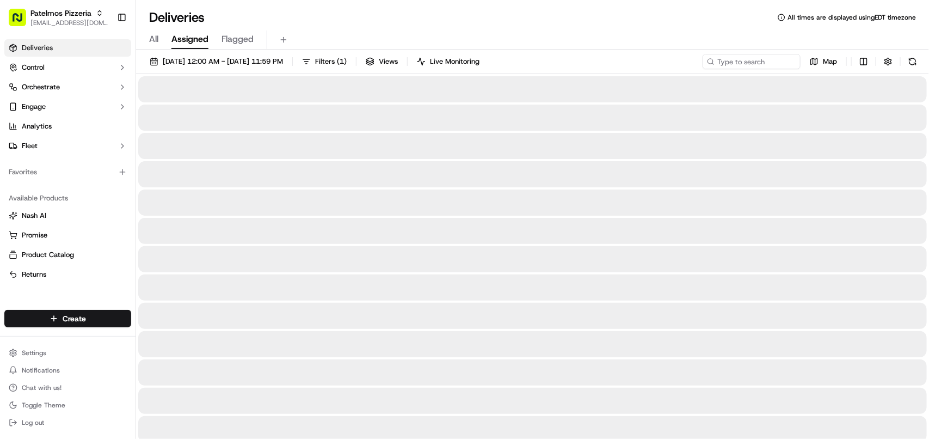
click at [192, 41] on span "Assigned" at bounding box center [189, 39] width 37 height 13
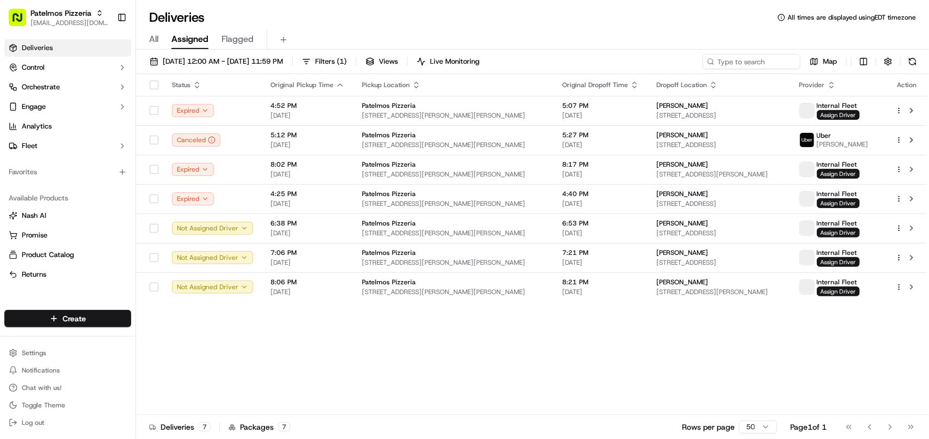
click at [243, 39] on span "Flagged" at bounding box center [237, 39] width 32 height 13
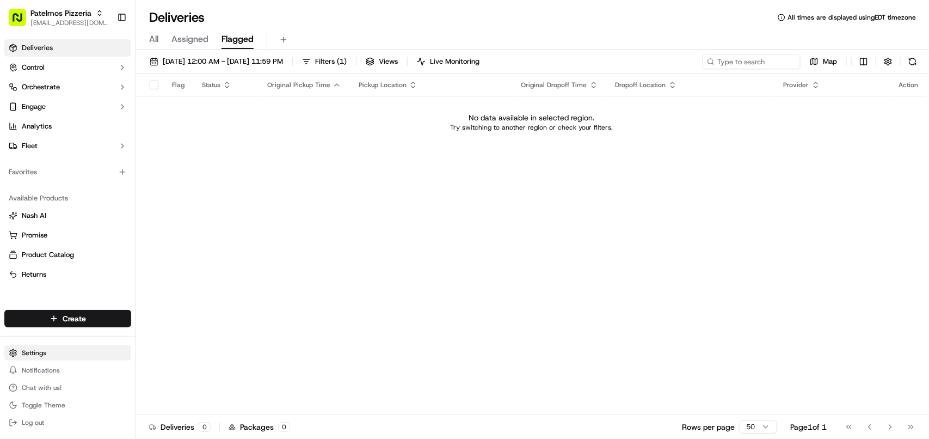
click at [21, 350] on html "Patelmos Pizzeria avaldez@nashhelp.com Toggle Sidebar Deliveries Control Orches…" at bounding box center [464, 219] width 929 height 439
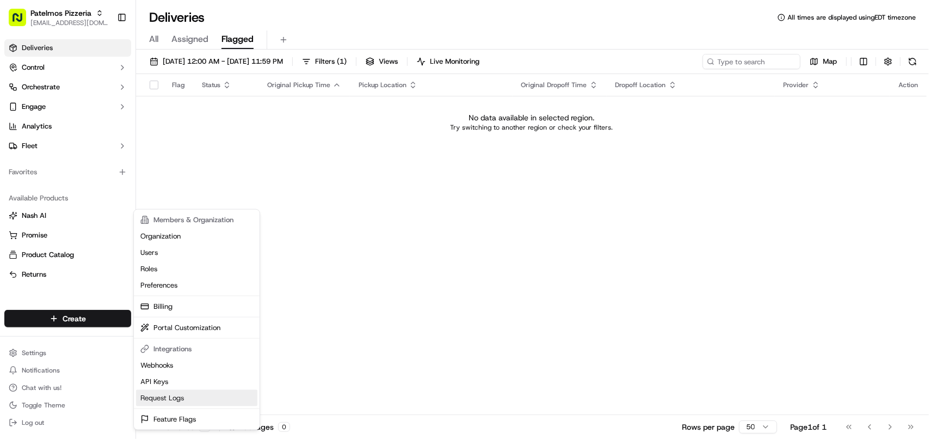
click at [159, 399] on link "Request Logs" at bounding box center [196, 398] width 121 height 16
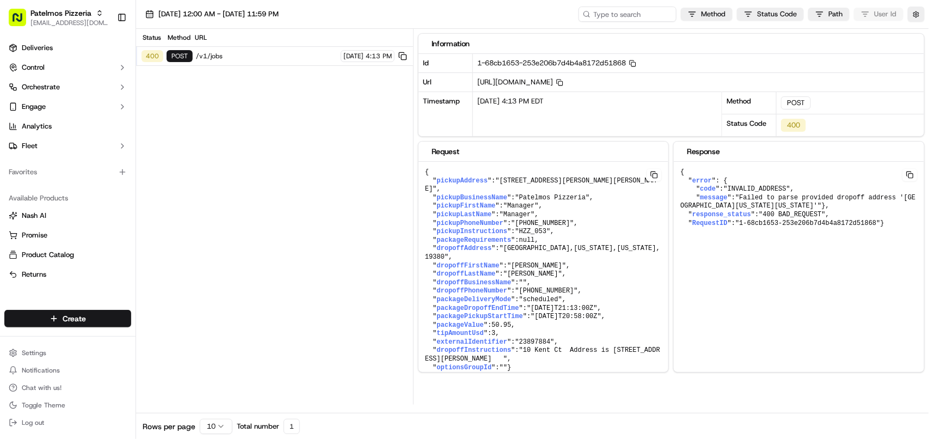
click at [299, 199] on div "Status Method URL 400 POST /v1/jobs 09/17/2025 4:13 PM" at bounding box center [274, 216] width 277 height 375
click at [367, 230] on div "Status Method URL 400 POST /v1/jobs 09/17/2025 4:13 PM" at bounding box center [274, 216] width 277 height 375
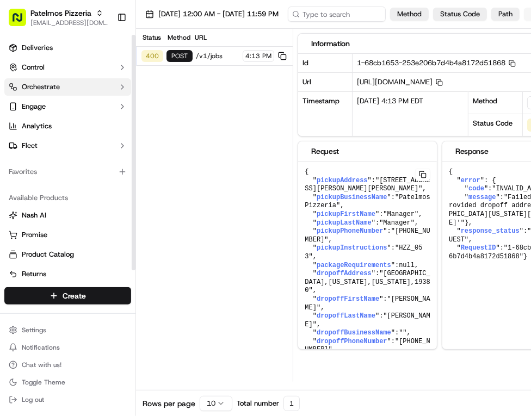
drag, startPoint x: 40, startPoint y: 52, endPoint x: 61, endPoint y: 79, distance: 34.8
click at [40, 52] on span "Deliveries" at bounding box center [37, 48] width 31 height 10
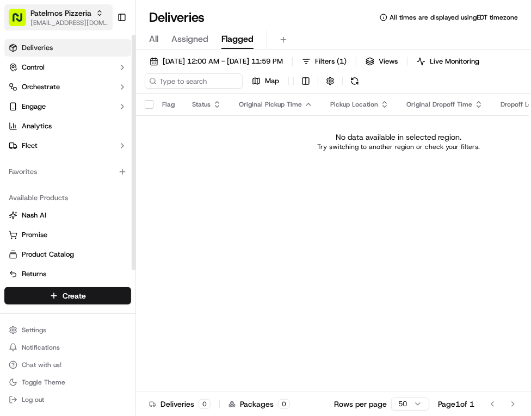
click at [63, 17] on span "Patelmos Pizzeria" at bounding box center [60, 13] width 61 height 11
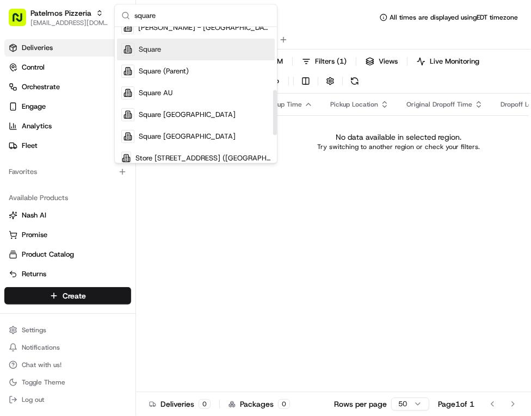
scroll to position [204, 0]
type input "square"
click at [151, 50] on span "Square" at bounding box center [150, 49] width 22 height 10
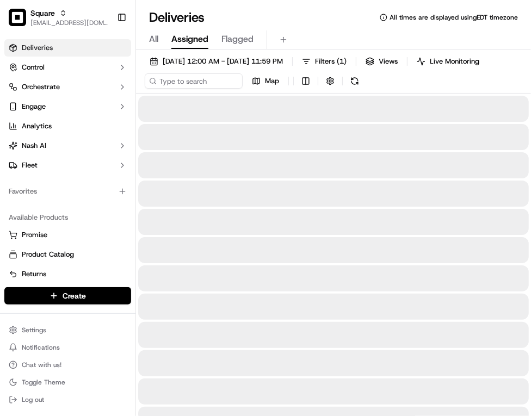
click at [48, 47] on span "Deliveries" at bounding box center [37, 48] width 31 height 10
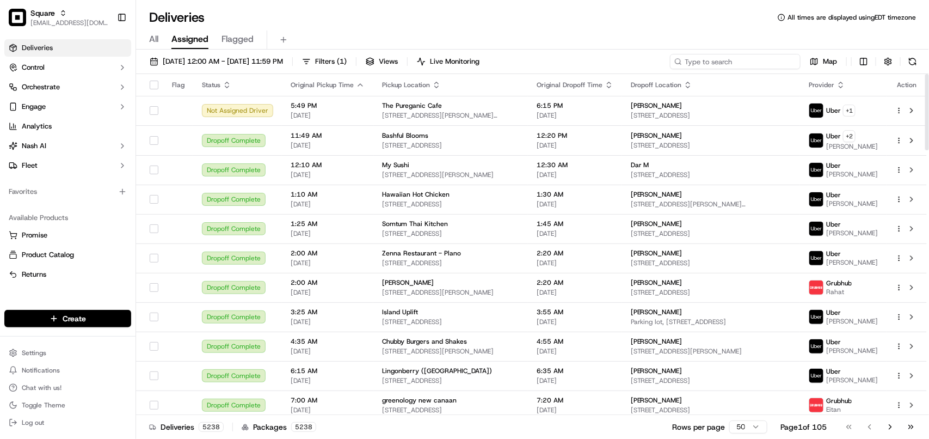
click at [774, 66] on input at bounding box center [735, 61] width 131 height 15
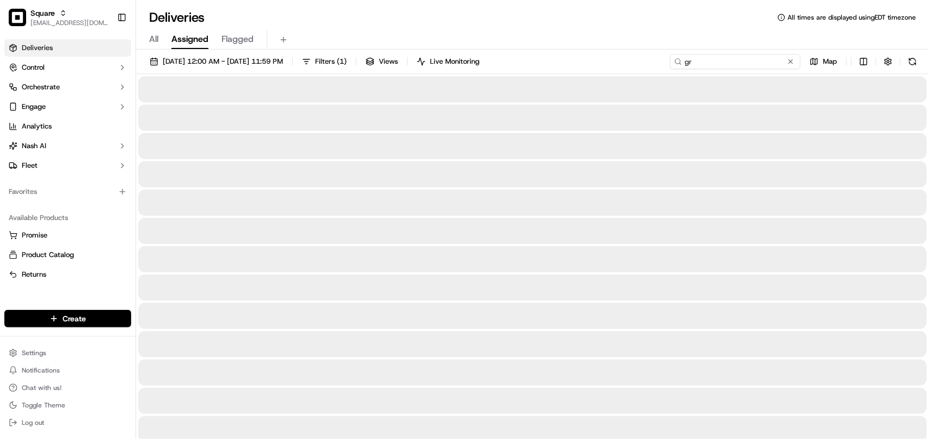
type input "g"
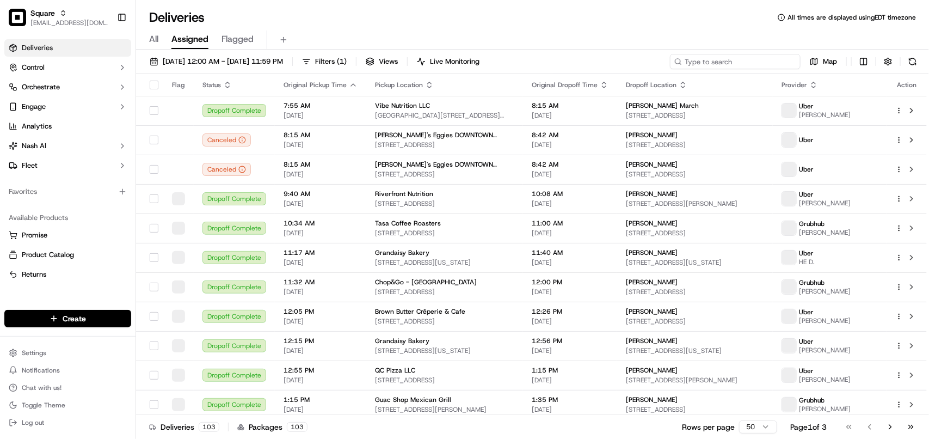
type input "gr"
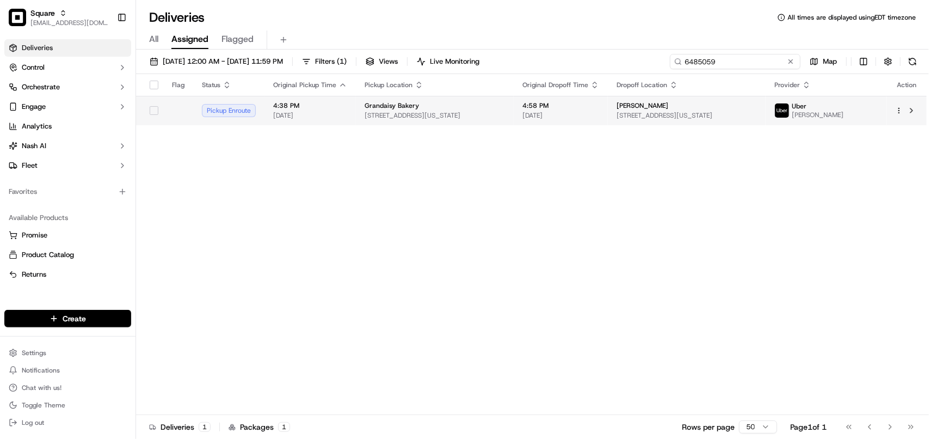
type input "6485059"
click at [709, 112] on span "[STREET_ADDRESS][US_STATE]" at bounding box center [687, 115] width 140 height 9
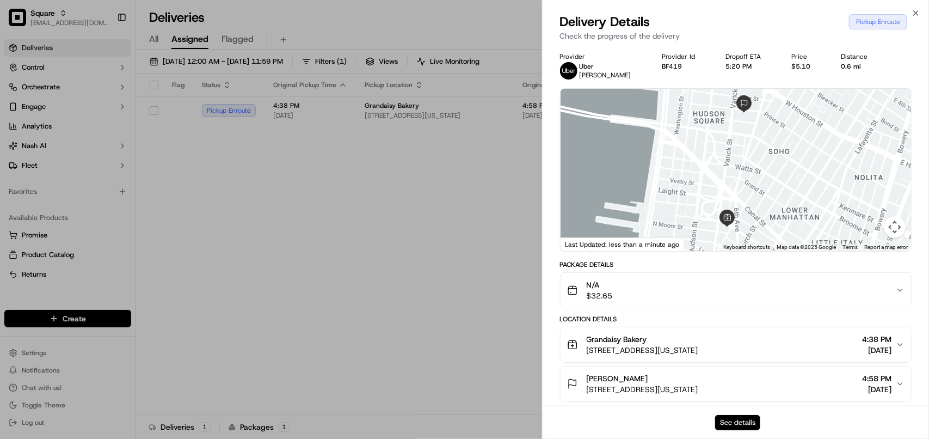
click at [735, 419] on button "See details" at bounding box center [737, 422] width 45 height 15
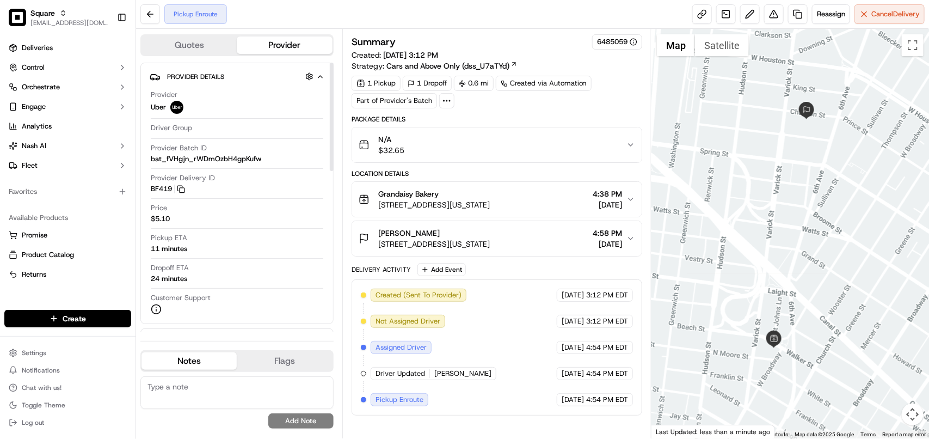
click at [206, 401] on textarea at bounding box center [236, 392] width 193 height 33
paste textarea "**Caller: Information: Merchant **Reason for calling: Delivery details **Reso: …"
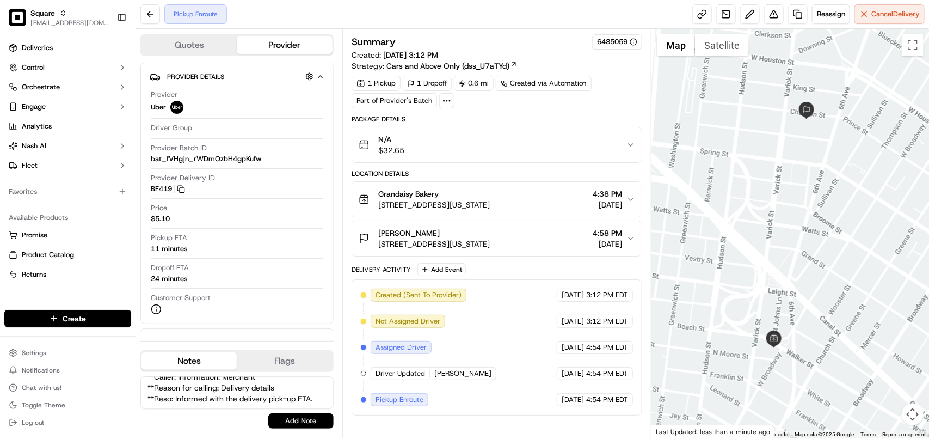
type textarea "**Caller: Information: Merchant **Reason for calling: Delivery details **Reso: …"
click at [289, 416] on button "Add Note" at bounding box center [300, 420] width 65 height 15
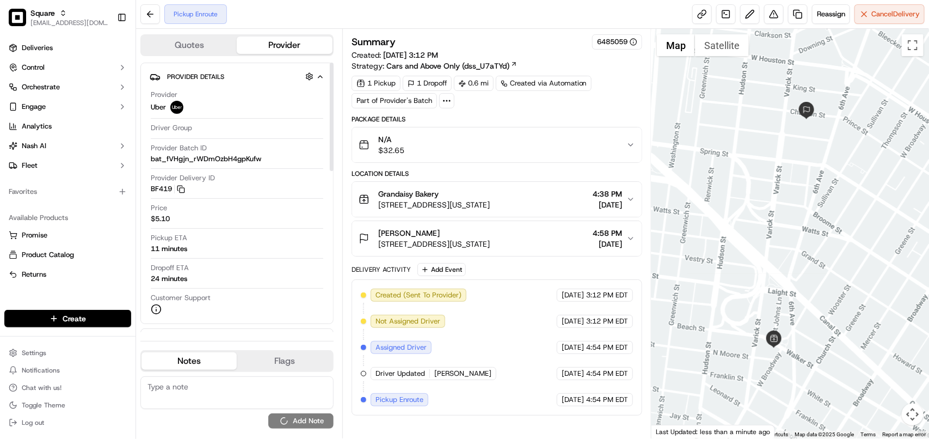
scroll to position [0, 0]
